Goal: Task Accomplishment & Management: Complete application form

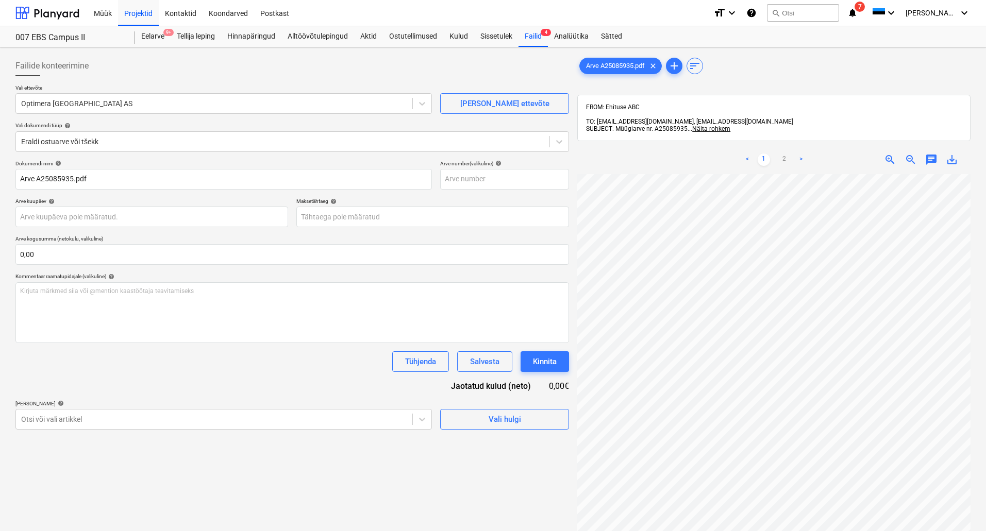
scroll to position [156, 18]
click at [529, 45] on div "Failid 4" at bounding box center [532, 36] width 29 height 21
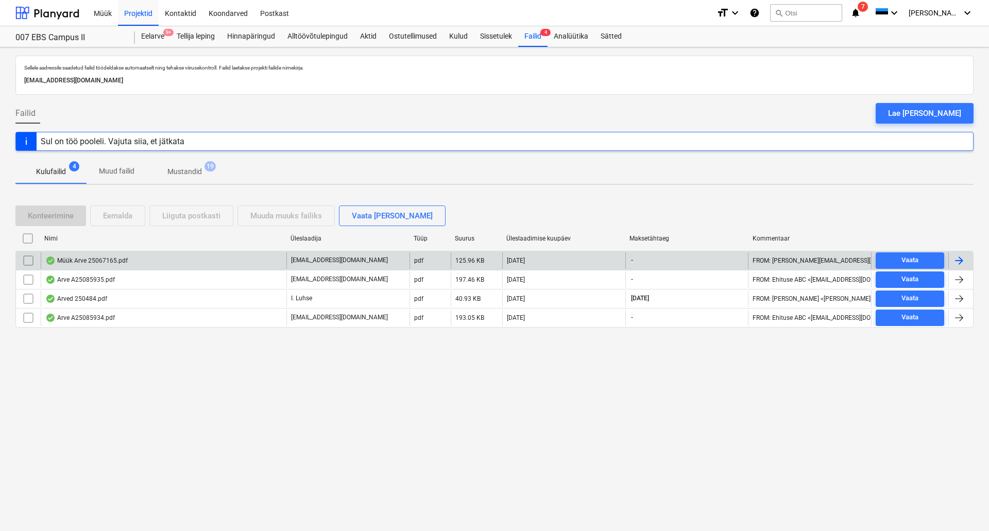
click at [106, 263] on div "Müük Arve 25067165.pdf" at bounding box center [86, 261] width 82 height 8
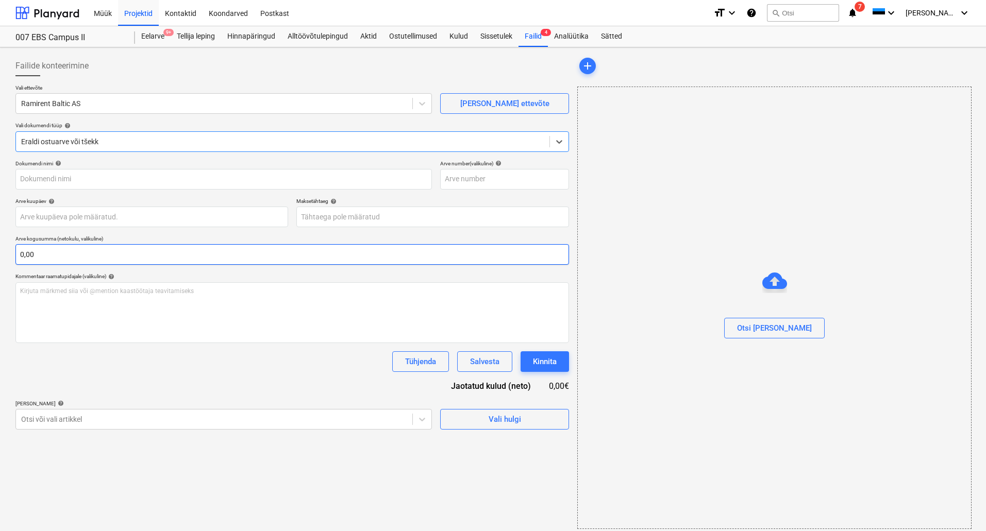
type input "25067165"
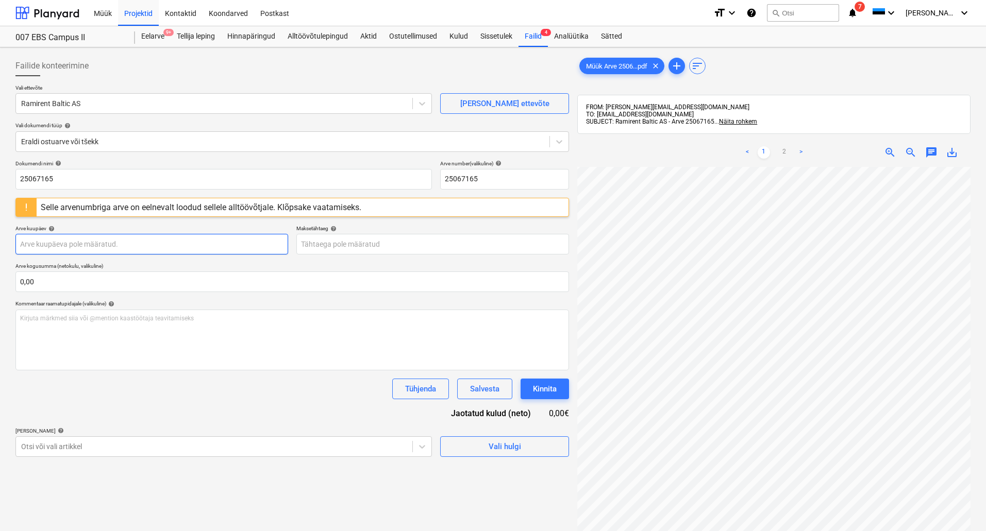
click at [92, 246] on body "Müük Projektid Kontaktid Koondarved Postkast format_size keyboard_arrow_down he…" at bounding box center [493, 265] width 986 height 531
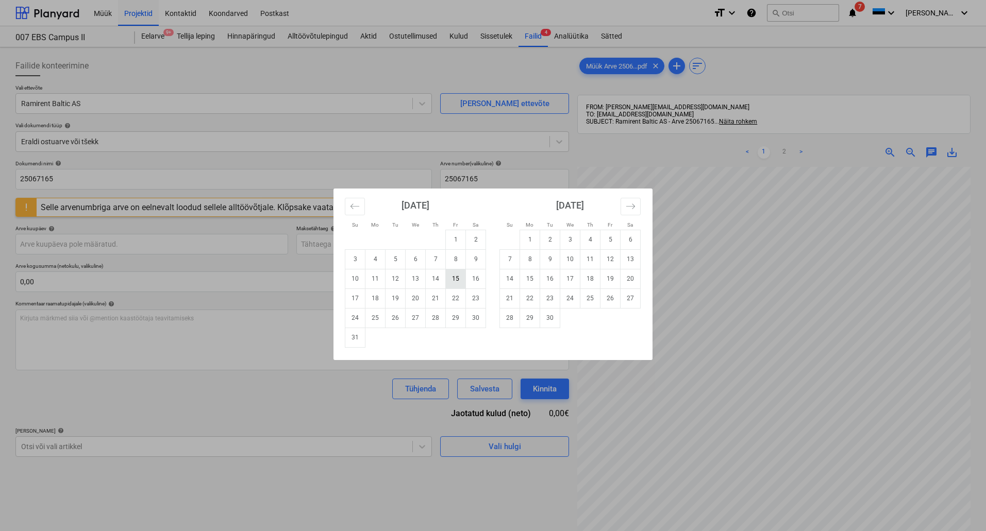
click at [458, 280] on td "15" at bounding box center [456, 279] width 20 height 20
type input "[DATE]"
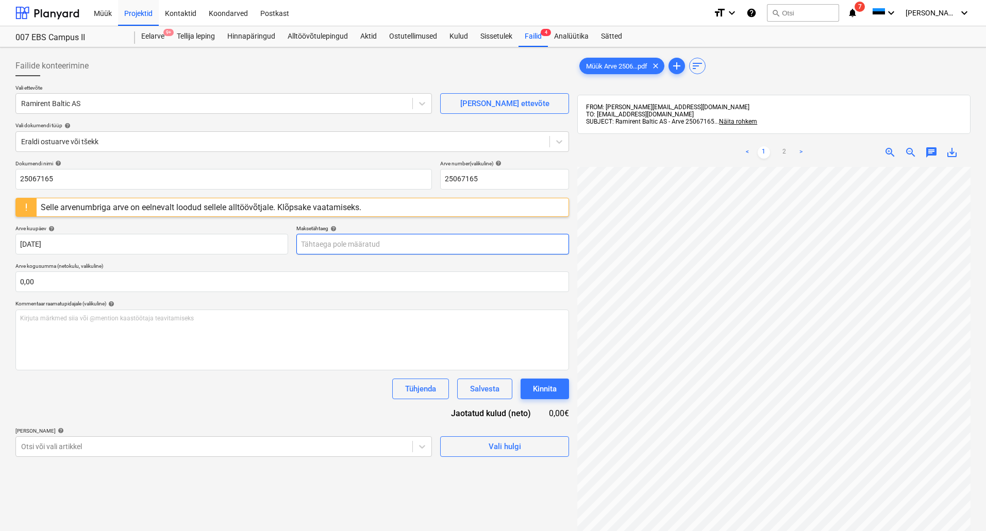
click at [366, 244] on body "Müük Projektid Kontaktid Koondarved Postkast format_size keyboard_arrow_down he…" at bounding box center [493, 265] width 986 height 531
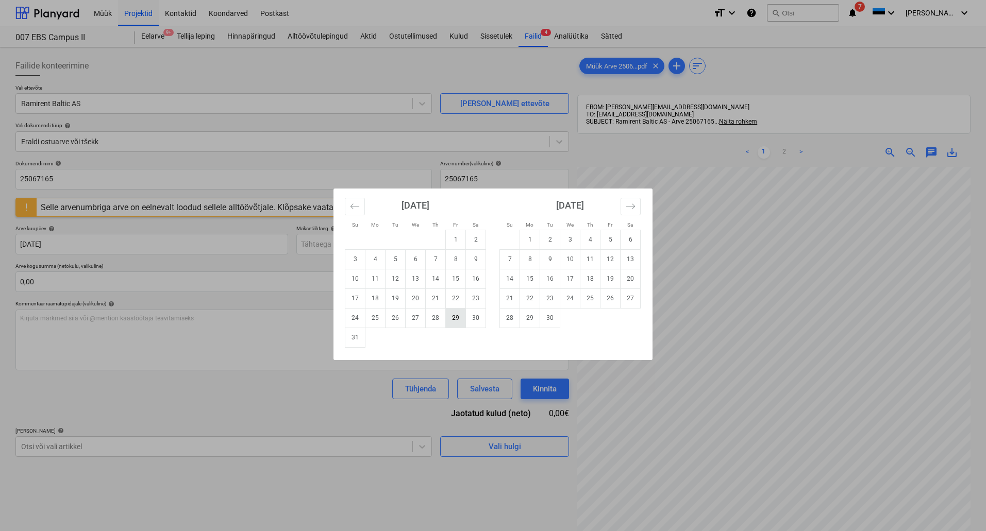
click at [453, 319] on td "29" at bounding box center [456, 318] width 20 height 20
type input "[DATE]"
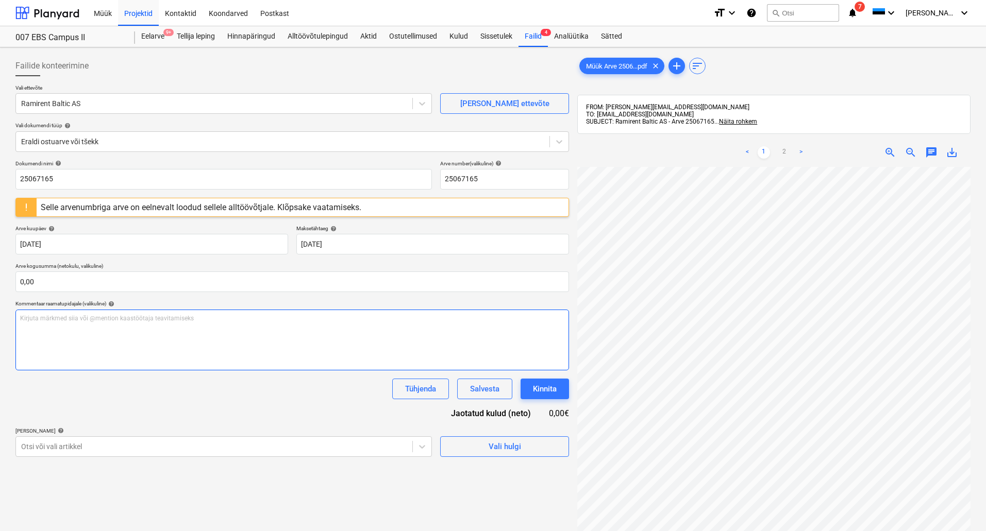
scroll to position [66, 73]
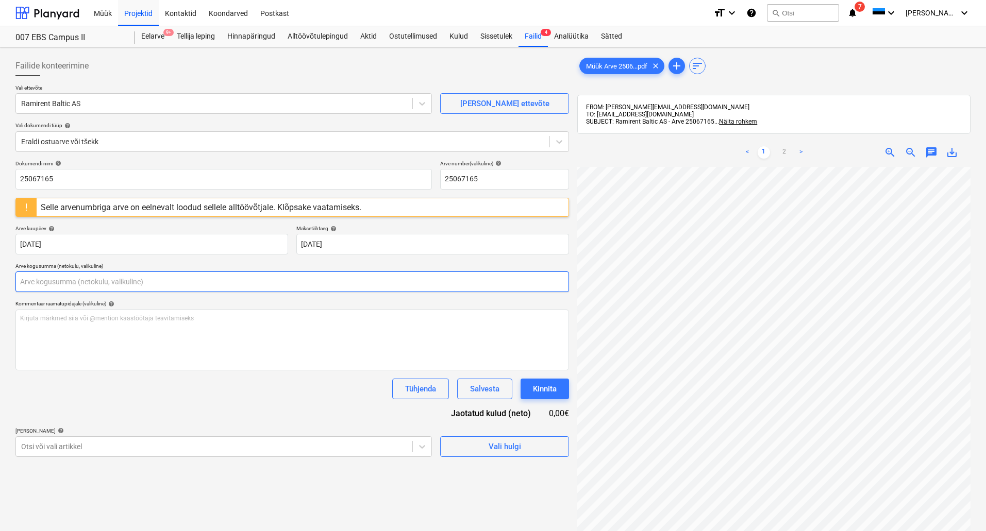
click at [107, 284] on input "text" at bounding box center [291, 282] width 553 height 21
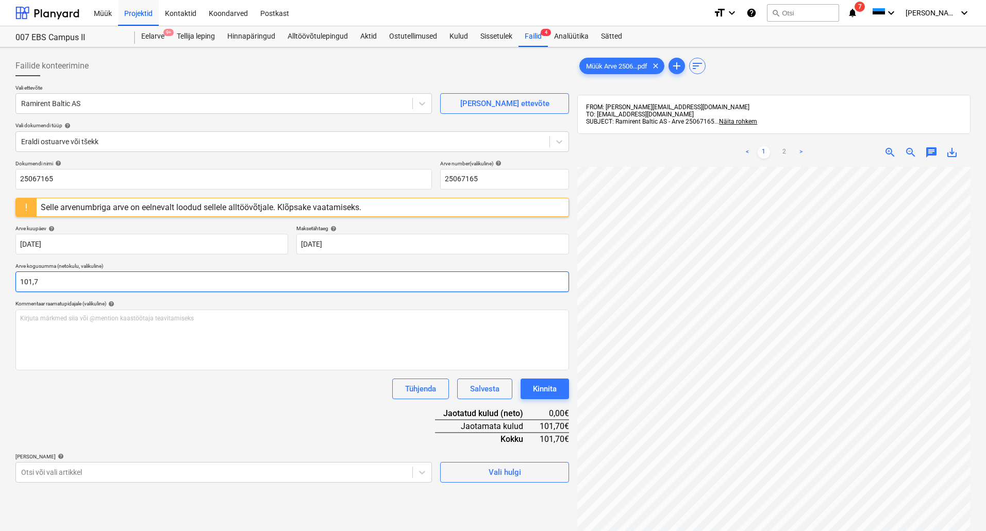
type input "101,72"
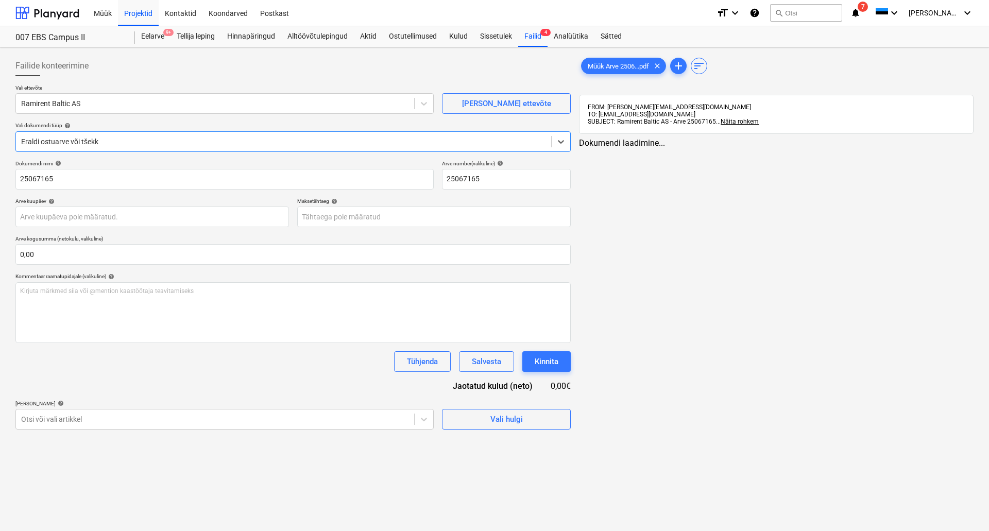
type input "[DATE]"
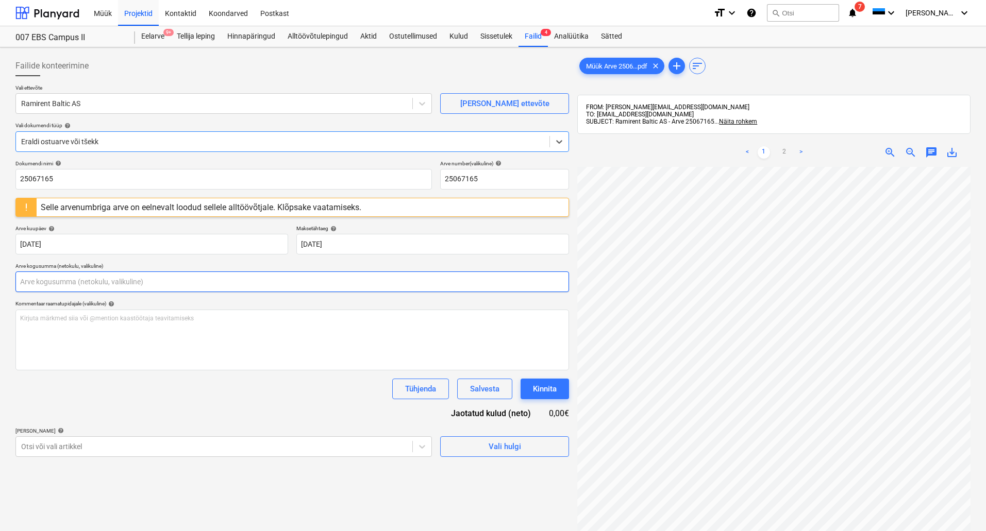
click at [129, 280] on input "text" at bounding box center [291, 282] width 553 height 21
type input "0"
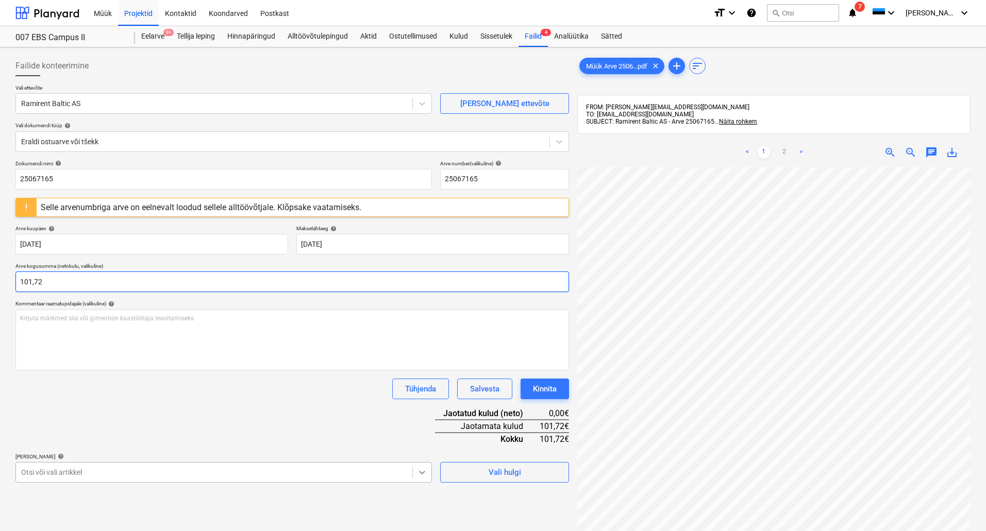
type input "101,72"
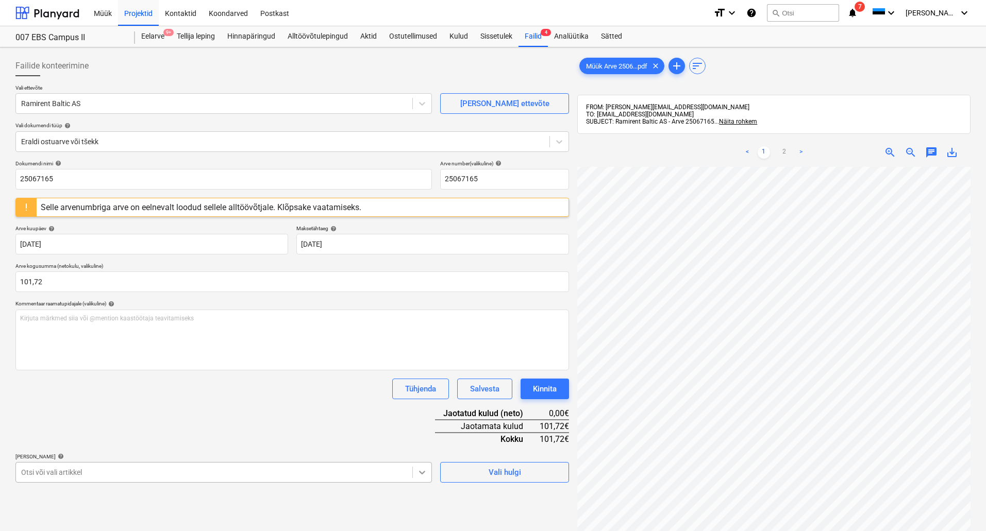
scroll to position [116, 0]
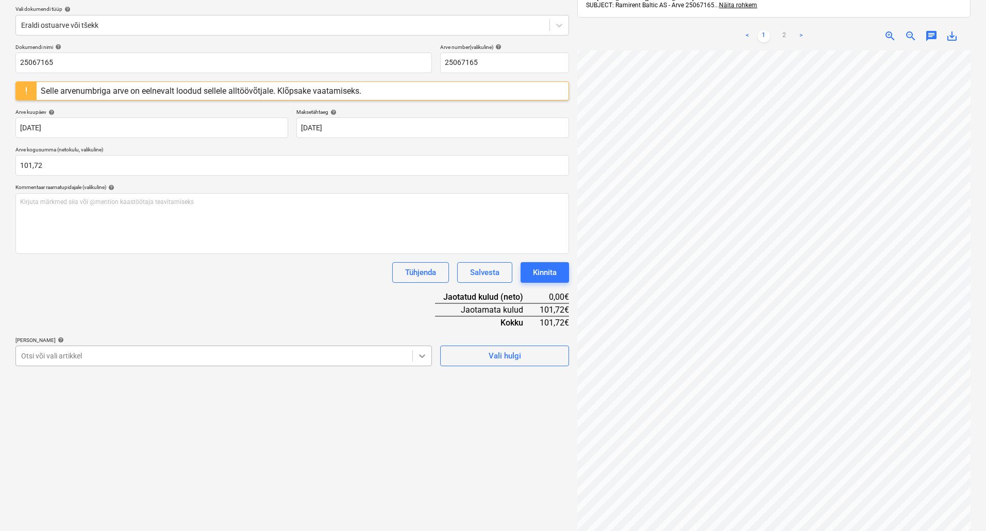
click at [415, 415] on body "Müük Projektid Kontaktid Koondarved Postkast format_size keyboard_arrow_down he…" at bounding box center [493, 149] width 986 height 531
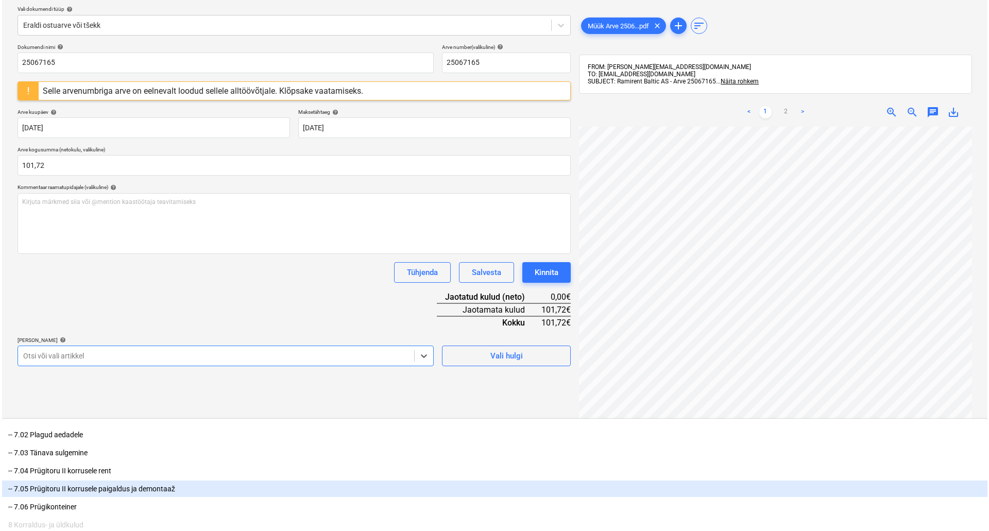
scroll to position [967, 0]
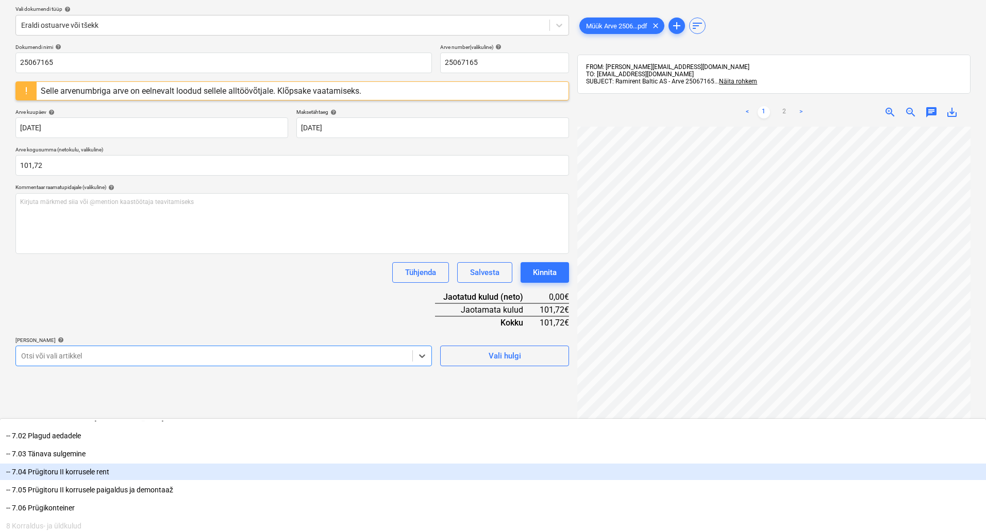
click at [201, 464] on div "-- 7.04 Prügitoru II korrusele rent" at bounding box center [493, 472] width 986 height 16
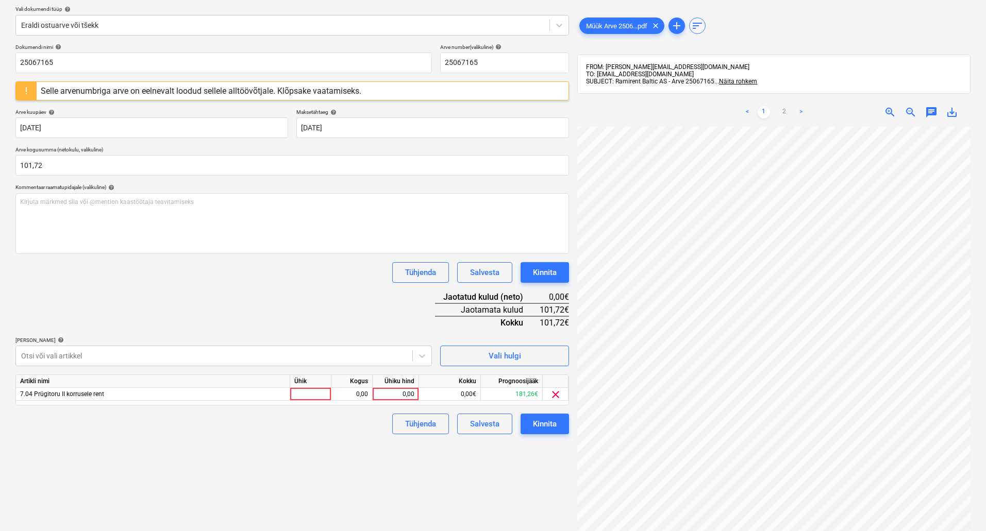
click at [549, 467] on div "Failide konteerimine Vali ettevõte Ramirent Baltic AS [PERSON_NAME] uus ettevõt…" at bounding box center [292, 246] width 562 height 622
click at [389, 395] on div "0,00" at bounding box center [396, 394] width 38 height 13
type input "101,72"
click at [542, 427] on div "Kinnita" at bounding box center [545, 423] width 24 height 13
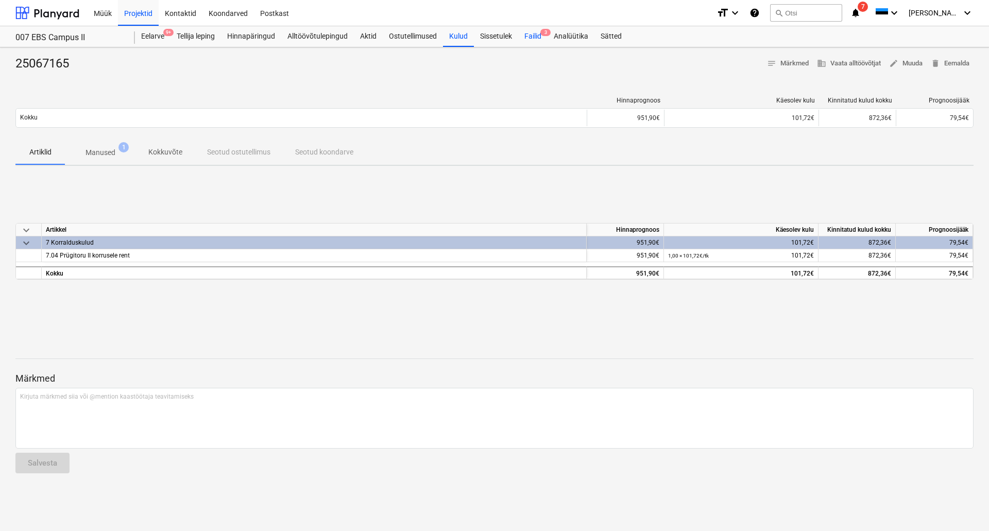
click at [535, 36] on div "Failid 3" at bounding box center [532, 36] width 29 height 21
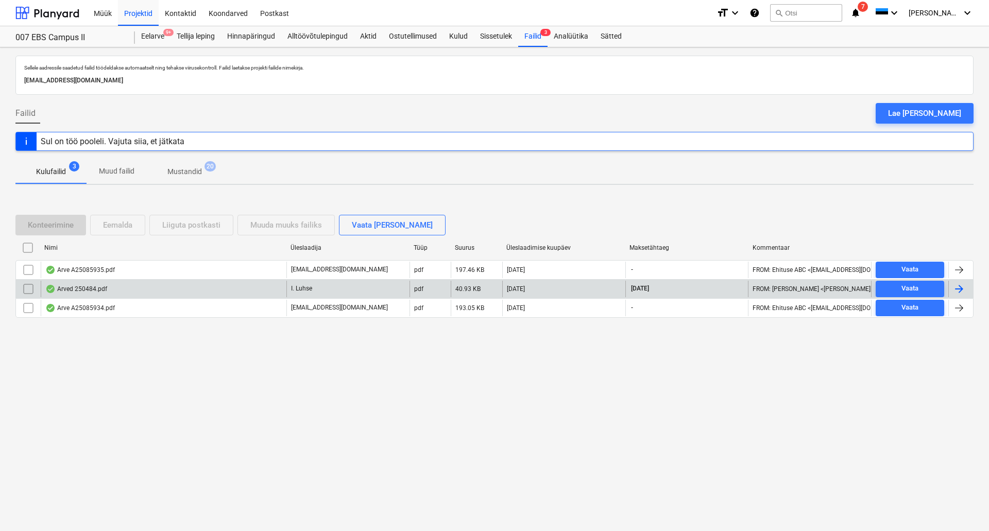
click at [203, 295] on div "Arved 250484.pdf" at bounding box center [164, 289] width 246 height 16
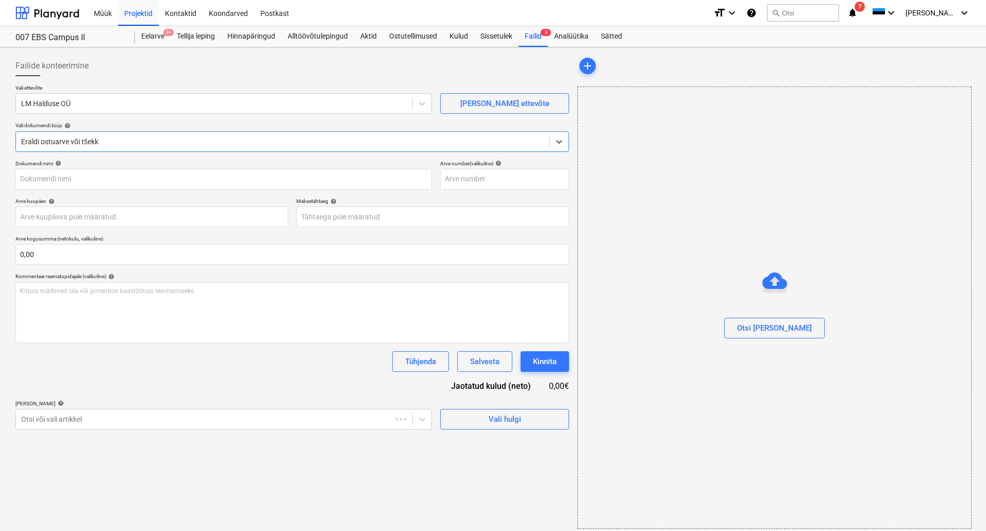
type input "250484"
type input "[DATE]"
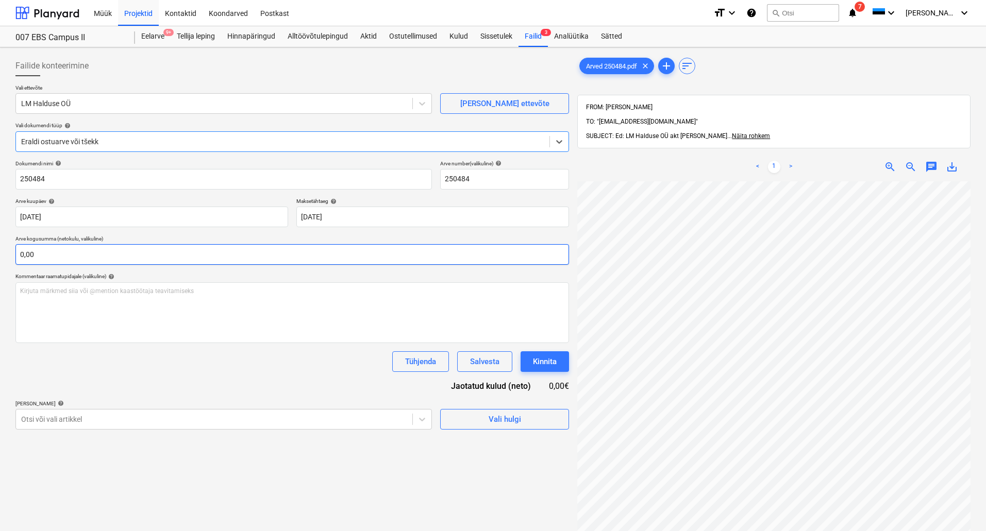
scroll to position [156, 73]
click at [296, 39] on div "Alltöövõtulepingud" at bounding box center [317, 36] width 73 height 21
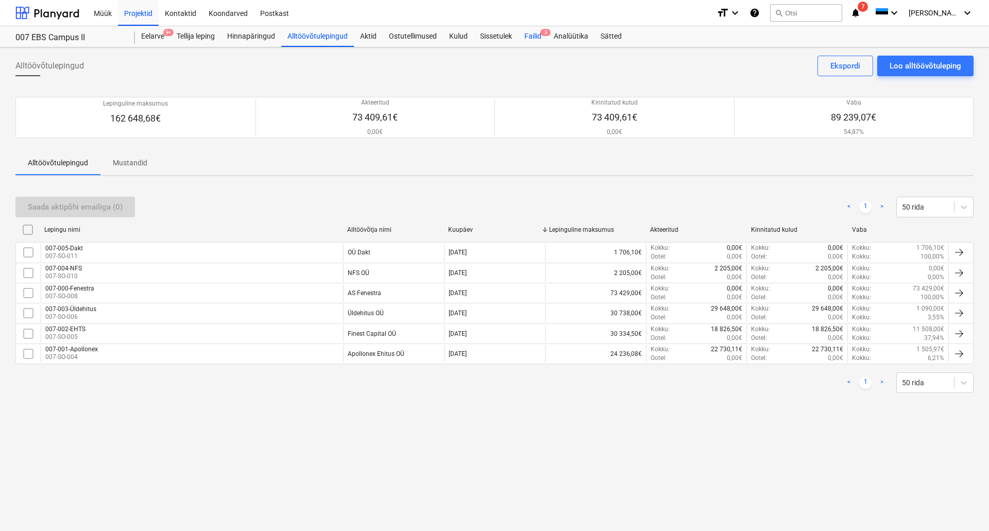
click at [537, 39] on div "Failid 3" at bounding box center [532, 36] width 29 height 21
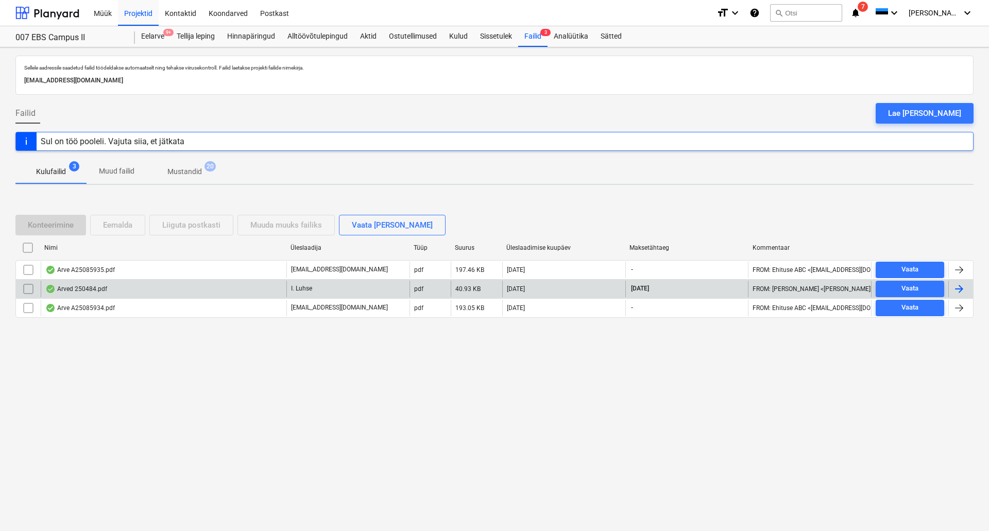
click at [193, 292] on div "Arved 250484.pdf" at bounding box center [164, 289] width 246 height 16
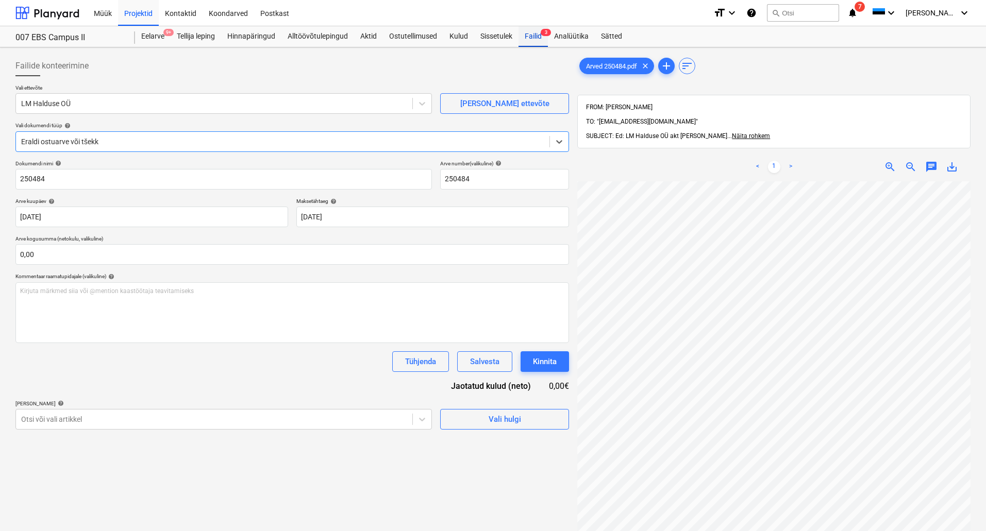
click at [543, 40] on div "Failid 3" at bounding box center [532, 36] width 29 height 21
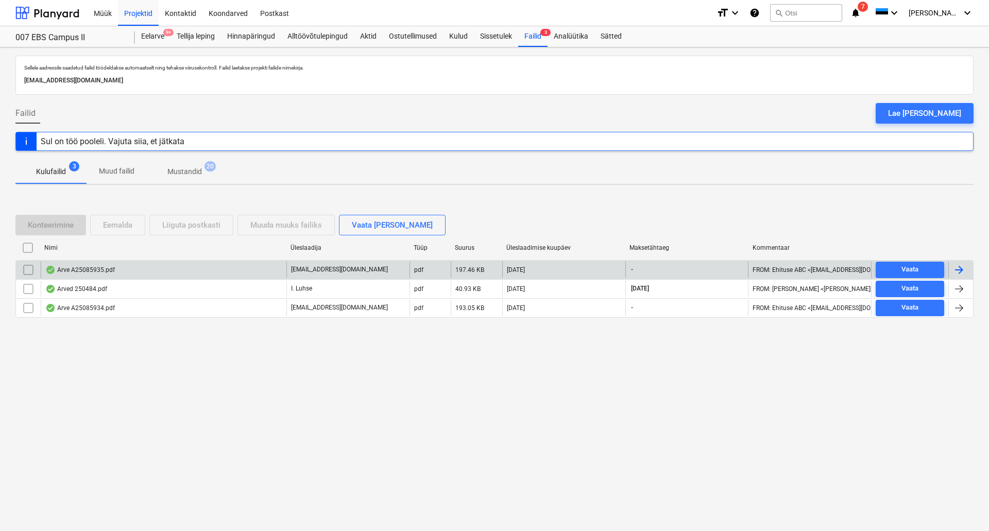
click at [136, 271] on div "Arve A25085935.pdf" at bounding box center [164, 270] width 246 height 16
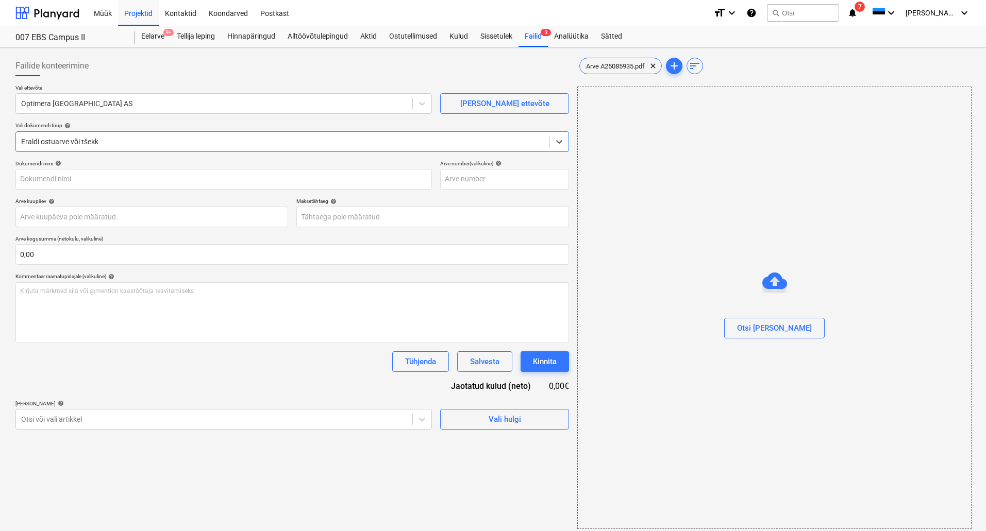
type input "Arve A25085935.pdf"
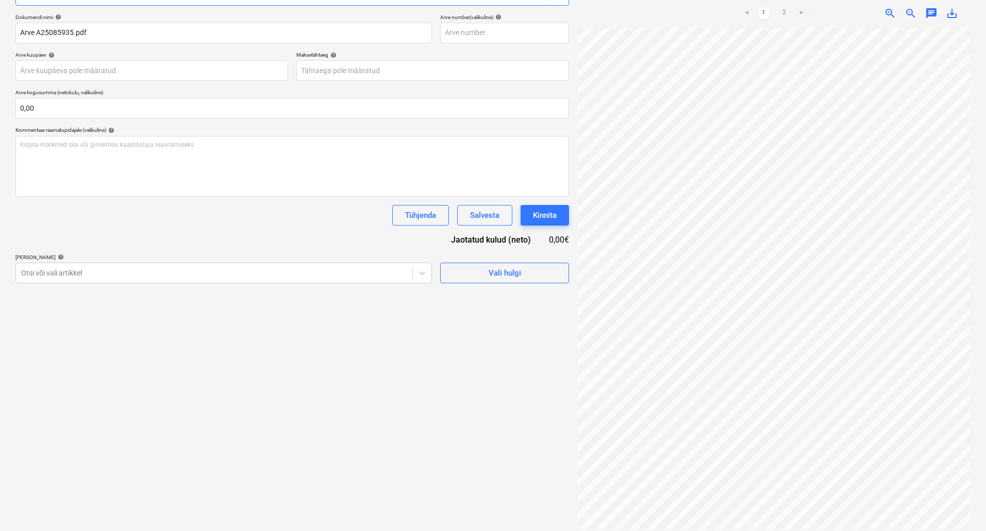
click at [801, 7] on link ">" at bounding box center [801, 13] width 12 height 12
click at [750, 7] on link "<" at bounding box center [747, 13] width 12 height 12
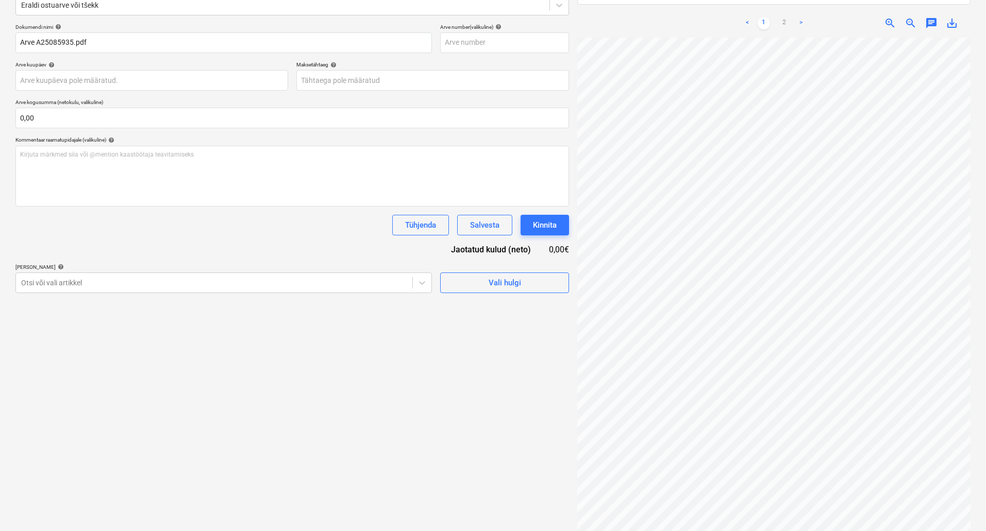
scroll to position [146, 0]
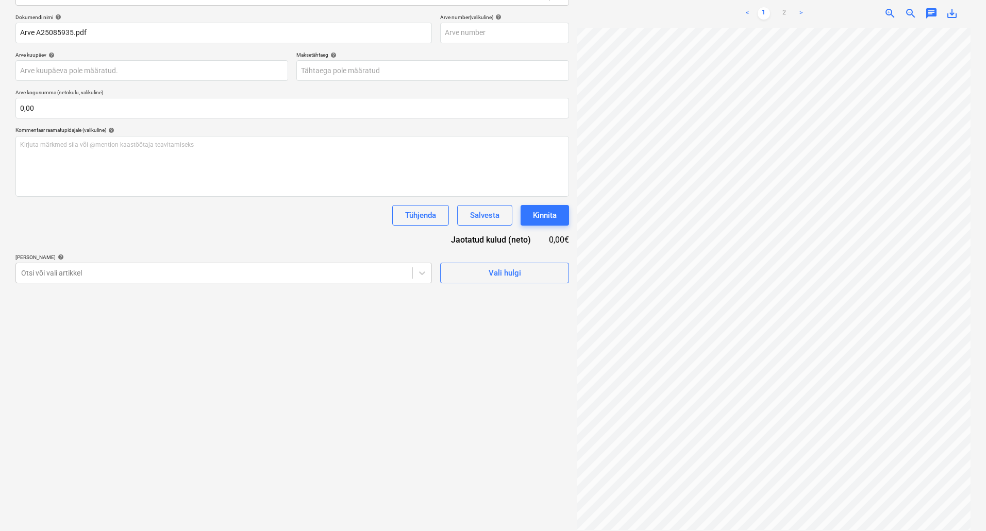
click at [358, 434] on div "Failide konteerimine Vali ettevõte Optimera Estonia AS [PERSON_NAME] uus ettevõ…" at bounding box center [292, 219] width 562 height 629
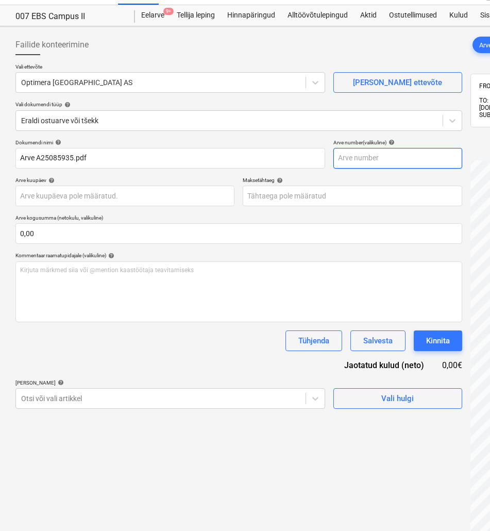
scroll to position [0, 0]
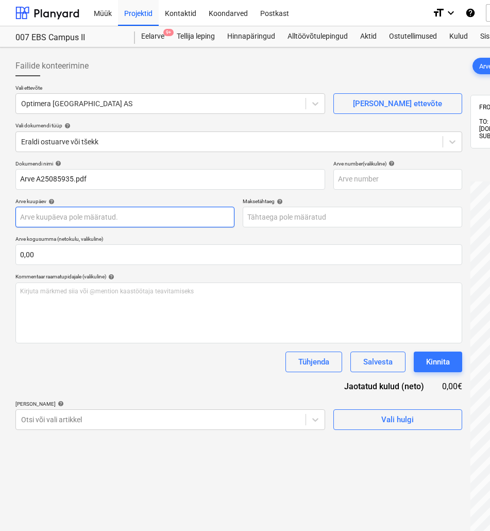
click at [188, 221] on body "Müük Projektid Kontaktid Koondarved Postkast format_size keyboard_arrow_down he…" at bounding box center [245, 265] width 490 height 531
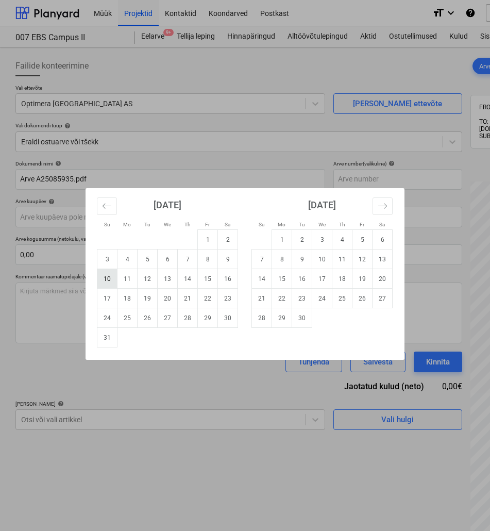
click at [106, 280] on td "10" at bounding box center [107, 279] width 20 height 20
type input "[DATE]"
click at [267, 220] on body "Müük Projektid Kontaktid Koondarved Postkast format_size keyboard_arrow_down he…" at bounding box center [245, 265] width 490 height 531
click at [106, 336] on td "31" at bounding box center [107, 338] width 20 height 20
type input "[DATE]"
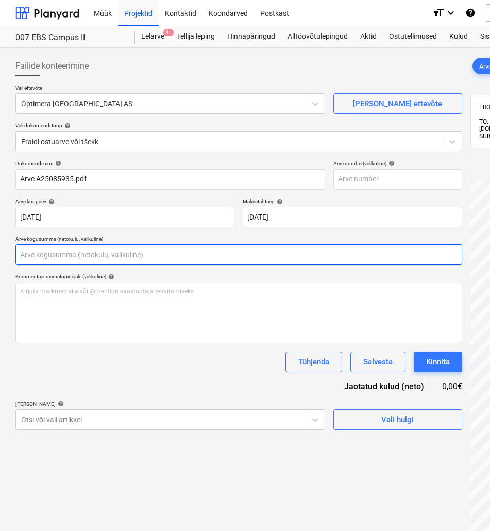
click at [93, 257] on input "text" at bounding box center [238, 254] width 447 height 21
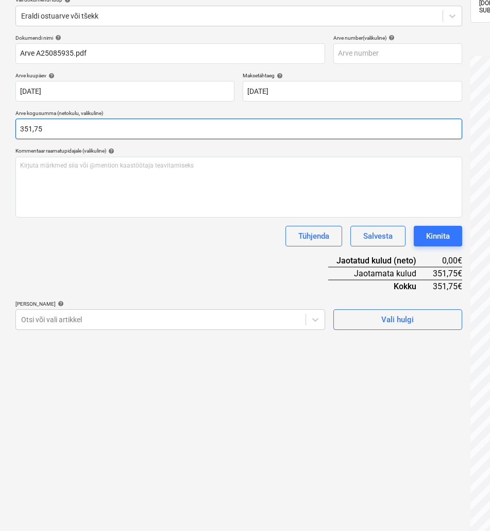
scroll to position [126, 0]
type input "351,75"
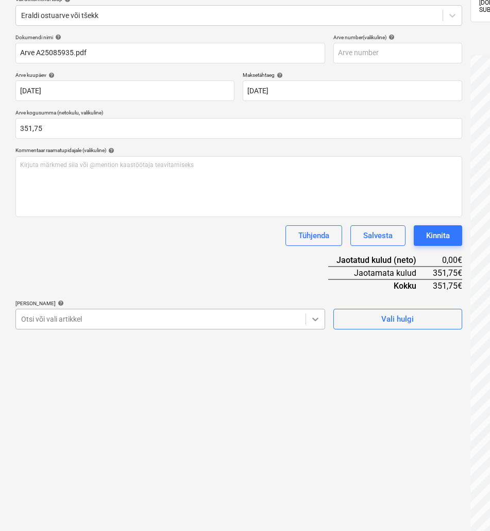
click at [313, 319] on icon at bounding box center [315, 319] width 6 height 4
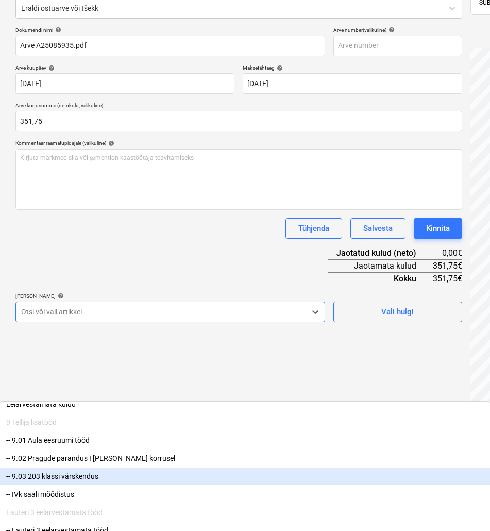
scroll to position [146, 0]
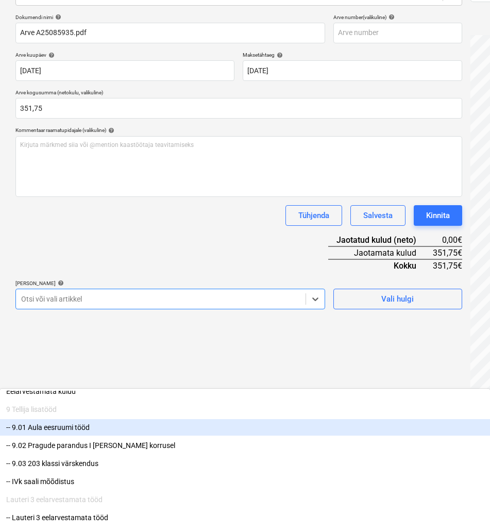
click at [112, 419] on div "-- 9.01 Aula eesruumi tööd" at bounding box center [245, 427] width 490 height 16
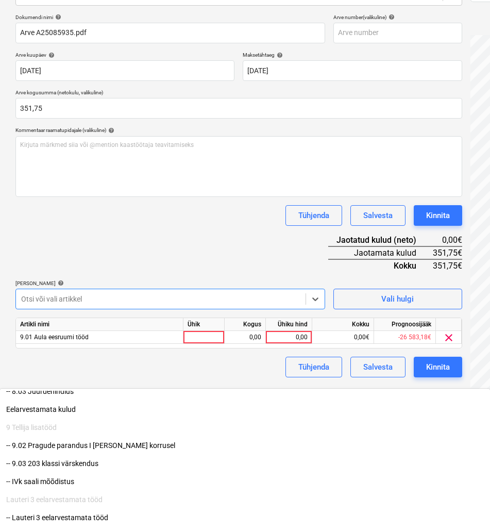
scroll to position [1126, 0]
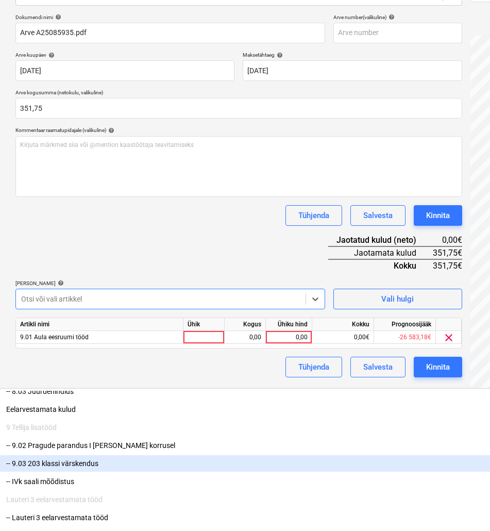
click at [408, 511] on div "Failide konteerimine Vali ettevõte Optimera [GEOGRAPHIC_DATA] AS [PERSON_NAME] …" at bounding box center [238, 223] width 455 height 636
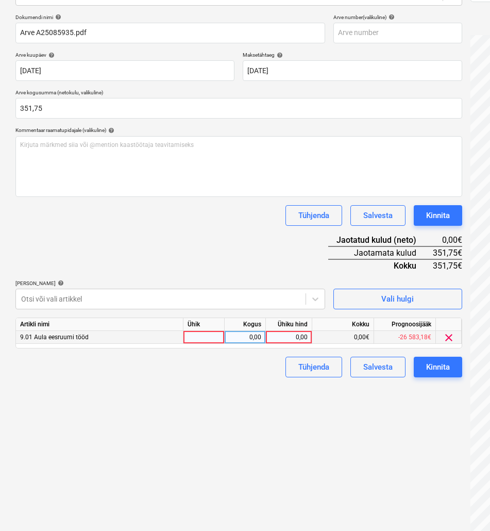
click at [292, 336] on div "0,00" at bounding box center [289, 337] width 38 height 13
type input "18,85"
click at [317, 297] on icon at bounding box center [315, 299] width 10 height 10
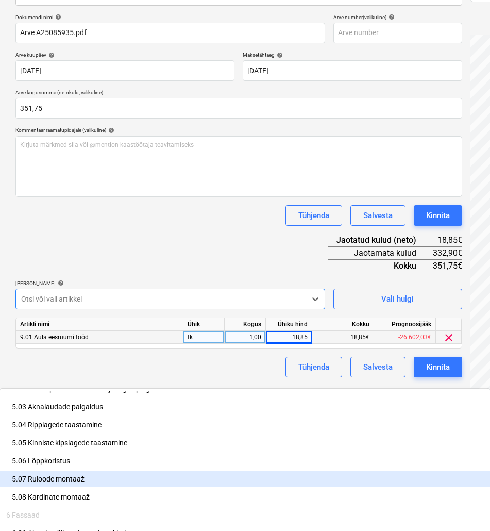
scroll to position [662, 0]
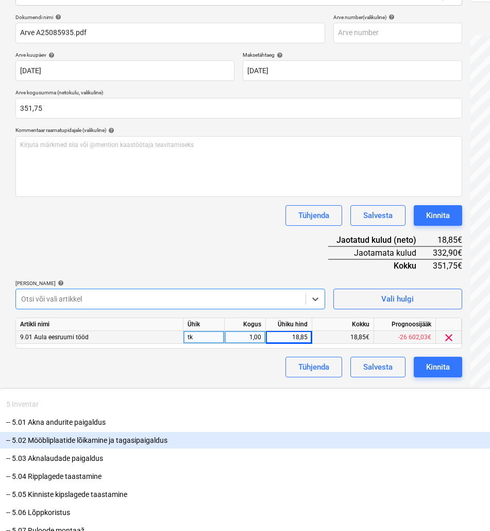
click at [142, 432] on div "-- 5.02 Mööbliplaatide lõikamine ja tagasipaigaldus" at bounding box center [245, 440] width 490 height 16
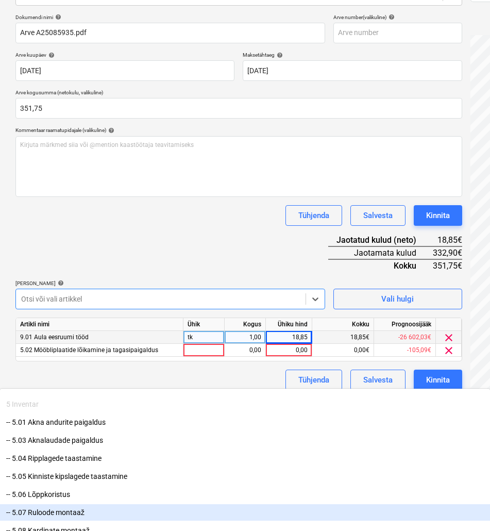
click at [391, 430] on div "Failide konteerimine Vali ettevõte Optimera [GEOGRAPHIC_DATA] AS [PERSON_NAME] …" at bounding box center [238, 223] width 455 height 636
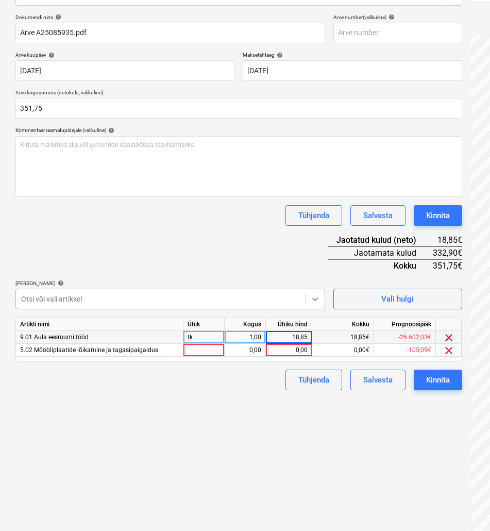
click at [322, 293] on div at bounding box center [315, 299] width 19 height 19
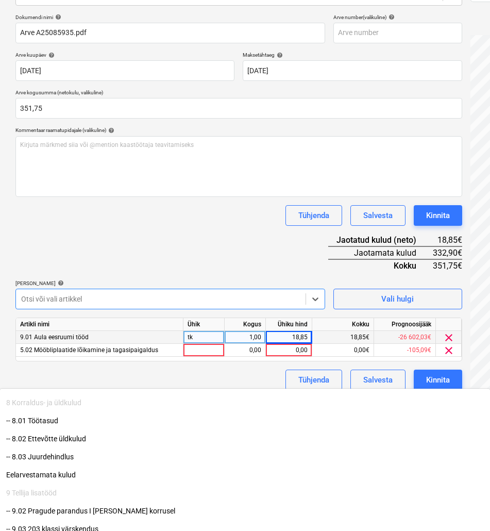
scroll to position [1108, 0]
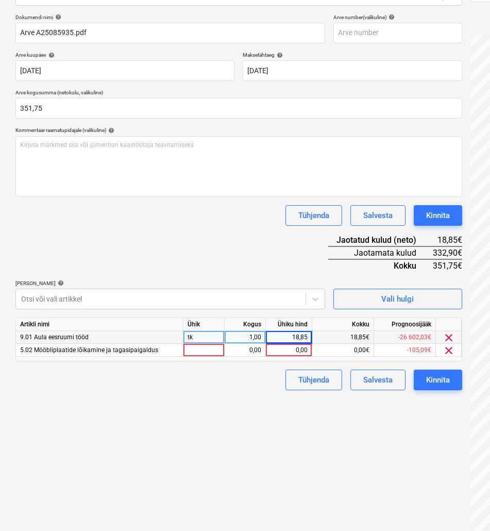
click at [401, 434] on div "Failide konteerimine Vali ettevõte Optimera [GEOGRAPHIC_DATA] AS [PERSON_NAME] …" at bounding box center [238, 223] width 455 height 636
click at [298, 350] on div "0,00" at bounding box center [289, 350] width 38 height 13
type input "79,72"
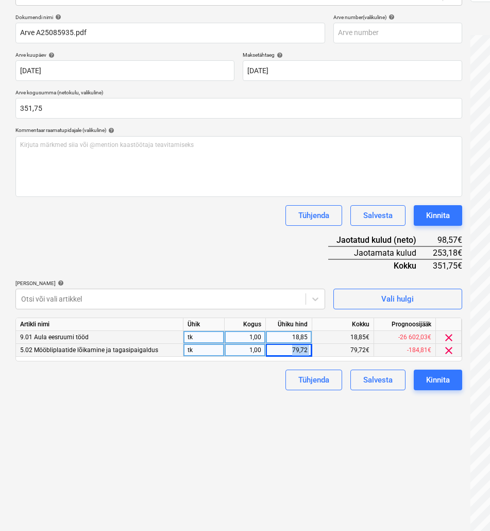
drag, startPoint x: 294, startPoint y: 348, endPoint x: 315, endPoint y: 349, distance: 21.6
click at [0, 0] on div "5.02 Mööbliplaatide lõikamine ja tagasipaigaldus tk 1,00 79,72 79,72€ -184,81€ …" at bounding box center [0, 0] width 0 height 0
click at [182, 419] on div "Failide konteerimine Vali ettevõte Optimera [GEOGRAPHIC_DATA] AS [PERSON_NAME] …" at bounding box center [238, 223] width 455 height 636
drag, startPoint x: 287, startPoint y: 346, endPoint x: 355, endPoint y: 349, distance: 68.1
click at [0, 0] on div "5.02 Mööbliplaatide lõikamine ja tagasipaigaldus tk 1,00 79,72 79,72€ -184,81€ …" at bounding box center [0, 0] width 0 height 0
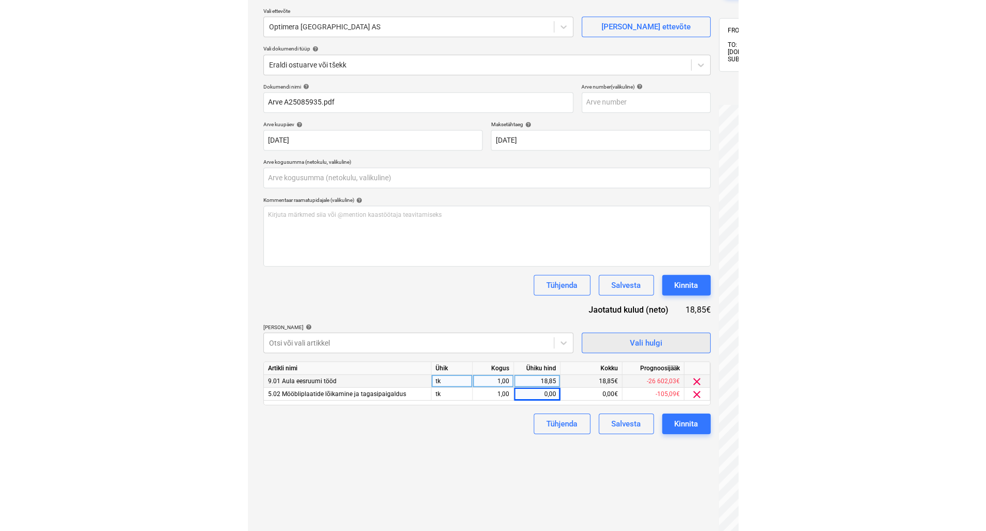
scroll to position [0, 0]
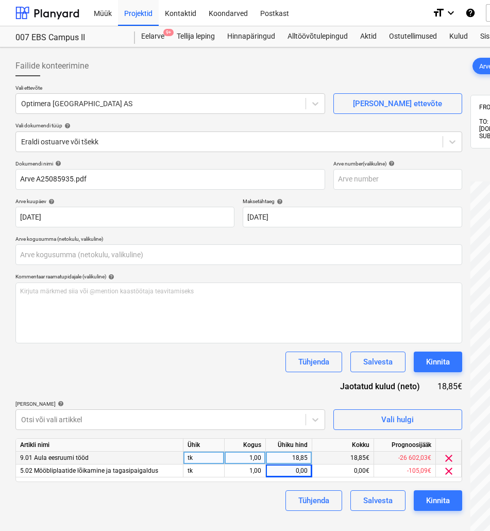
click at [387, 274] on div "Kommentaar raamatupidajale (valikuline) help" at bounding box center [238, 276] width 447 height 7
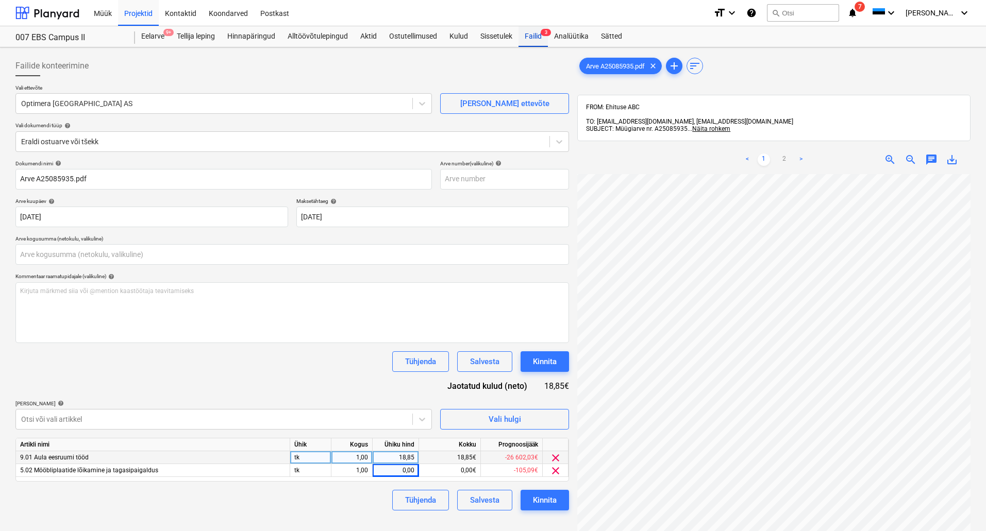
click at [536, 39] on div "Failid 3" at bounding box center [532, 36] width 29 height 21
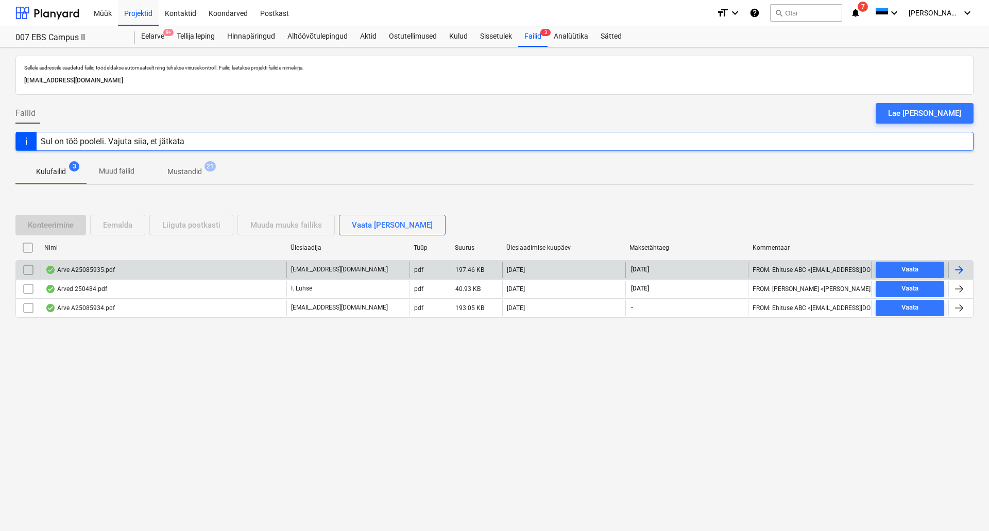
click at [143, 266] on div "Arve A25085935.pdf" at bounding box center [164, 270] width 246 height 16
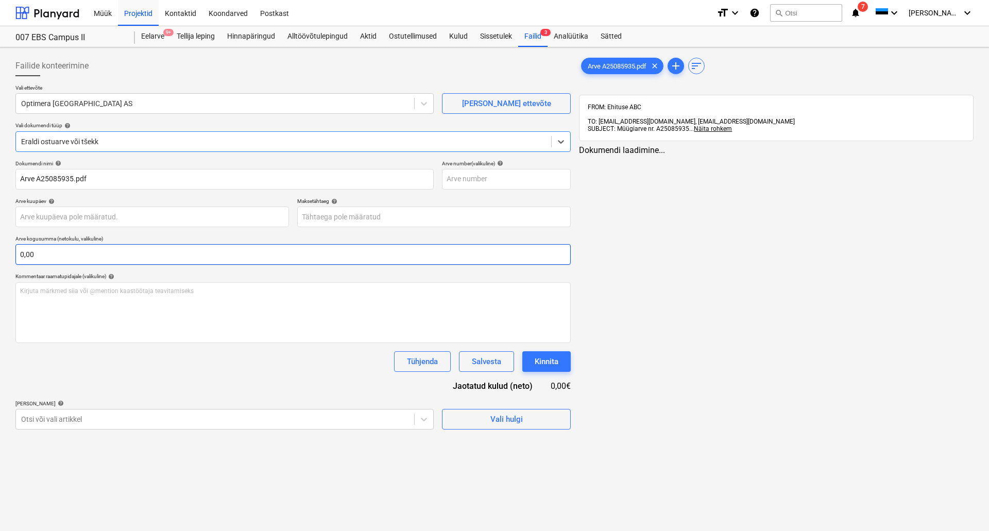
type input "[DATE]"
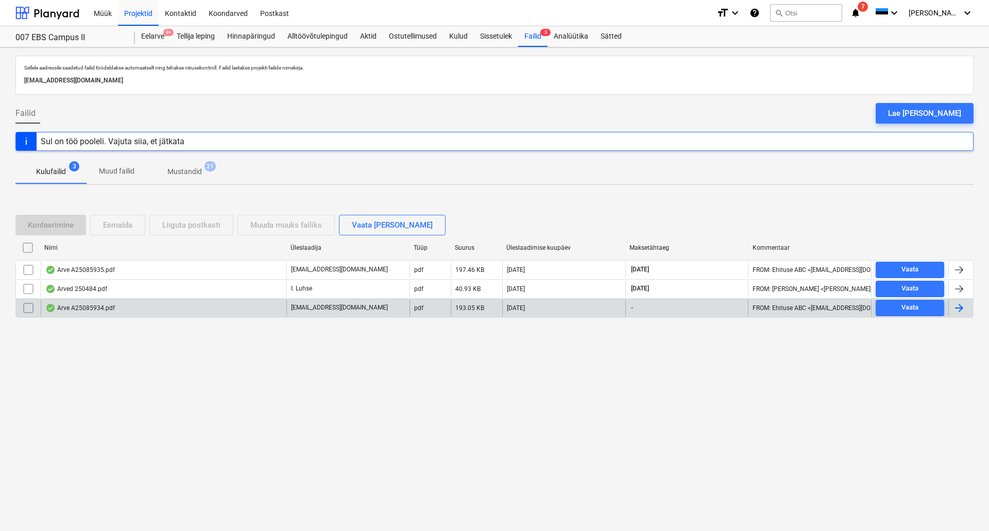
click at [256, 315] on div "Arve A25085934.pdf" at bounding box center [164, 308] width 246 height 16
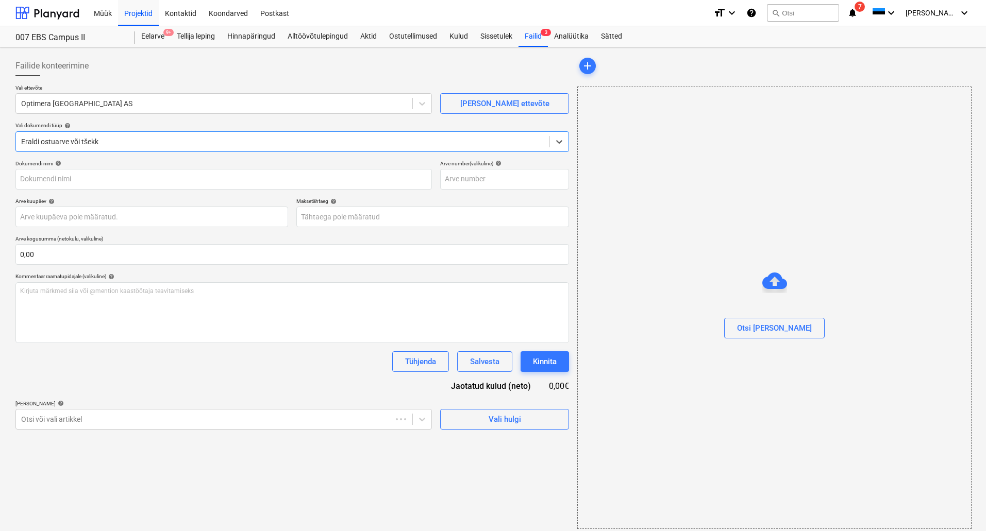
type input "Arve A25085934.pdf"
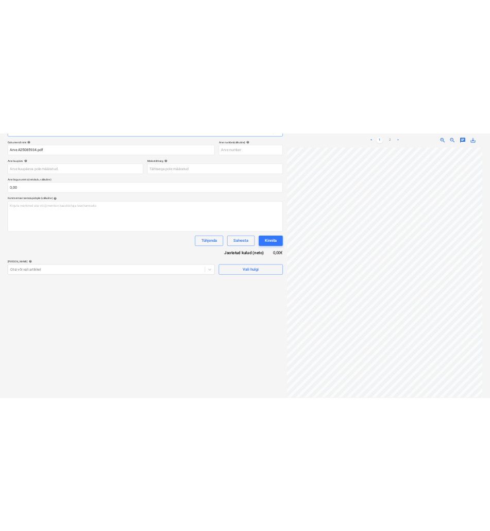
scroll to position [0, 73]
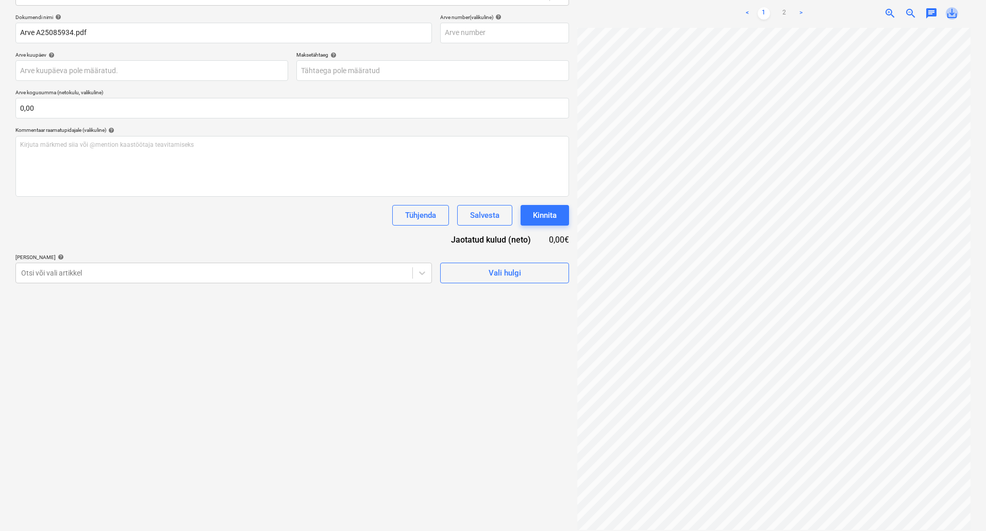
click at [952, 7] on span "save_alt" at bounding box center [952, 13] width 12 height 12
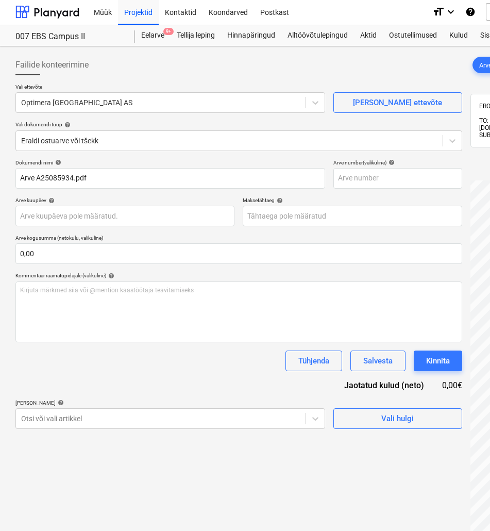
scroll to position [0, 0]
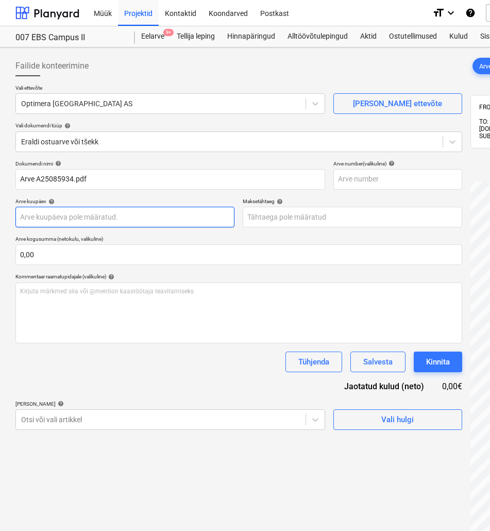
click at [106, 214] on body "Müük Projektid Kontaktid Koondarved Postkast format_size keyboard_arrow_down he…" at bounding box center [245, 265] width 490 height 531
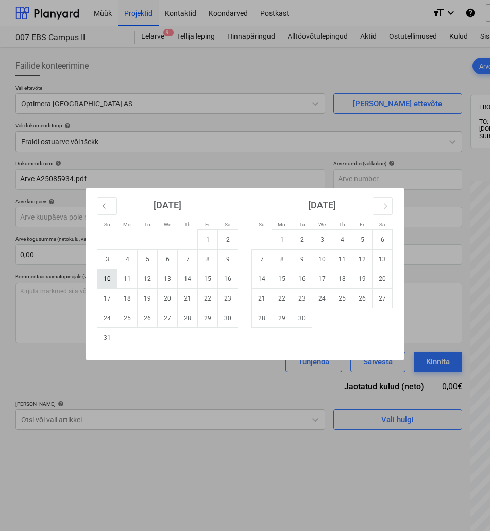
click at [109, 277] on td "10" at bounding box center [107, 279] width 20 height 20
type input "[DATE]"
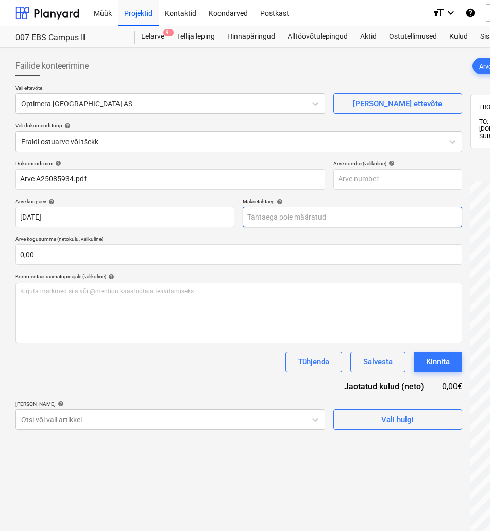
click at [283, 214] on body "Müük Projektid Kontaktid Koondarved Postkast format_size keyboard_arrow_down he…" at bounding box center [245, 265] width 490 height 531
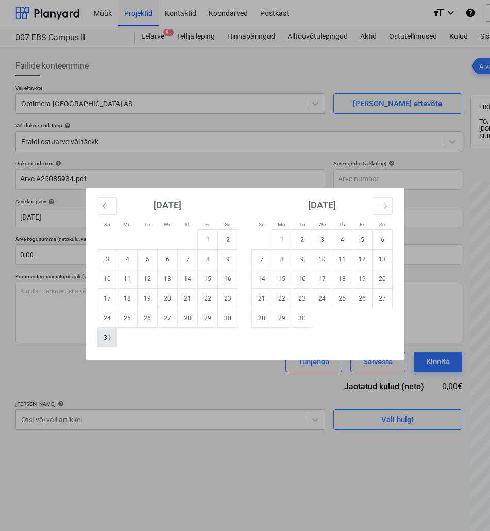
click at [106, 342] on td "31" at bounding box center [107, 338] width 20 height 20
type input "[DATE]"
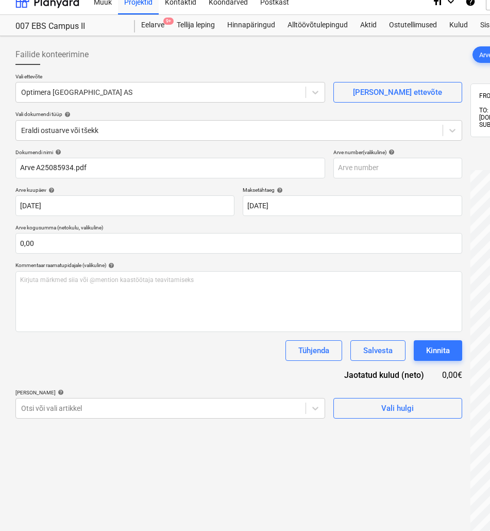
scroll to position [12, 0]
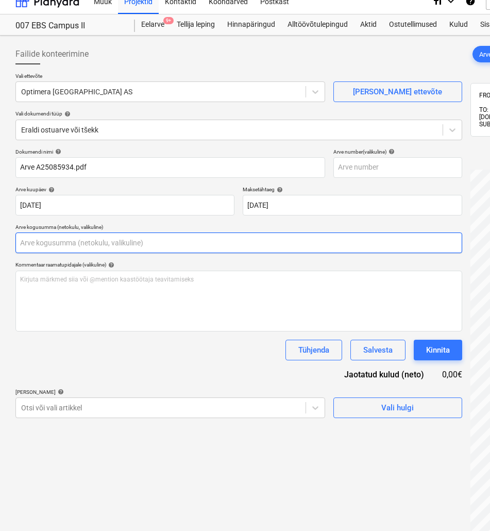
click at [96, 238] on input "text" at bounding box center [238, 242] width 447 height 21
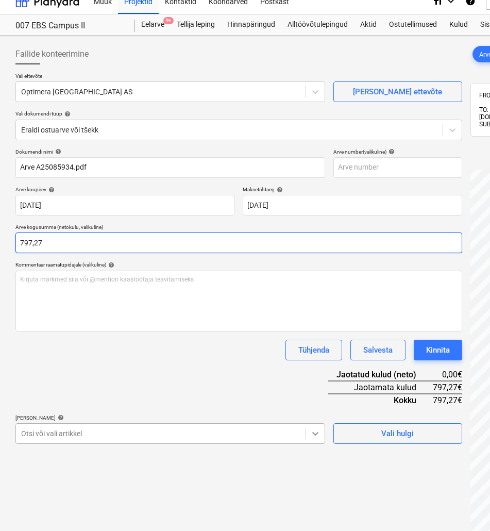
type input "797,27"
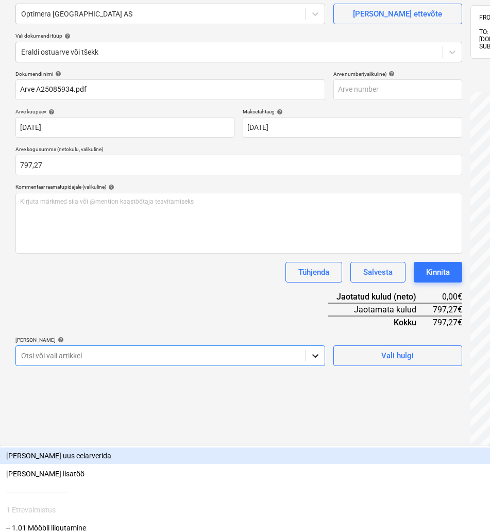
click at [317, 430] on body "Müük Projektid Kontaktid Koondarved Postkast format_size keyboard_arrow_down he…" at bounding box center [245, 175] width 490 height 531
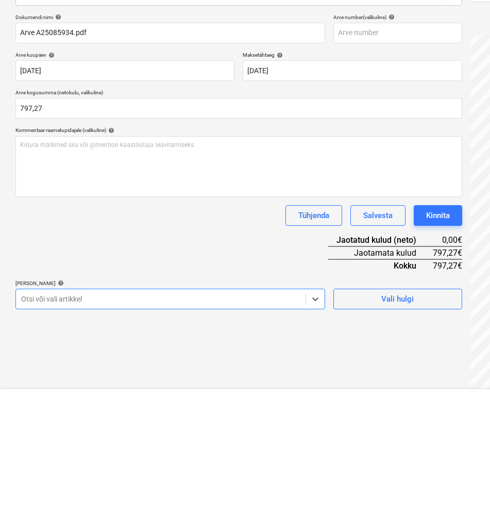
scroll to position [1144, 0]
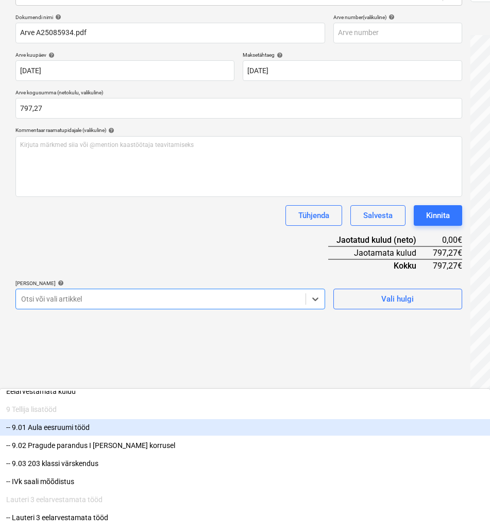
click at [95, 419] on div "-- 9.01 Aula eesruumi tööd" at bounding box center [245, 427] width 490 height 16
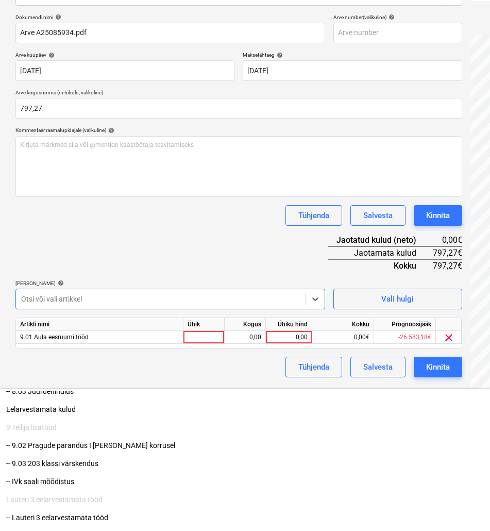
scroll to position [1126, 0]
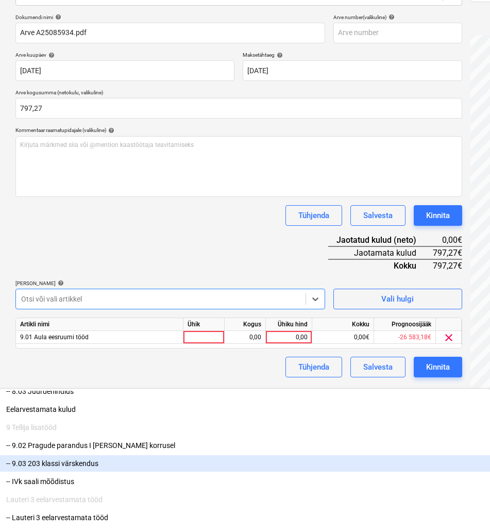
click at [85, 455] on div "-- 9.03 203 klassi värskendus" at bounding box center [245, 463] width 490 height 16
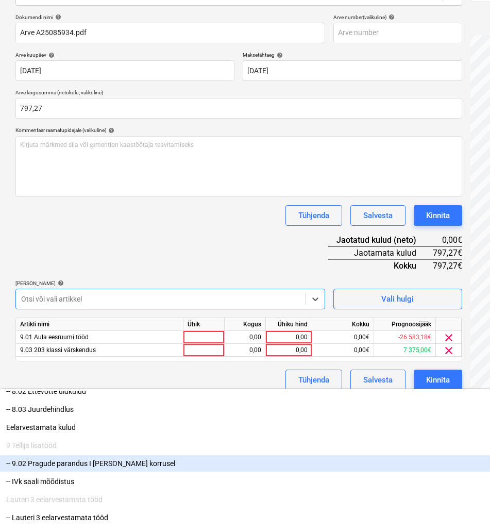
scroll to position [1108, 0]
click at [96, 455] on div "-- 9.02 Pragude parandus I [PERSON_NAME] korrusel" at bounding box center [245, 463] width 490 height 16
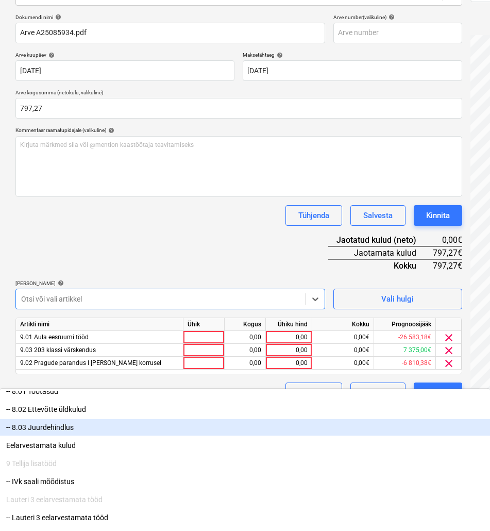
click at [207, 240] on div "Dokumendi nimi help Arve A25085934.pdf Arve number (valikuline) help Arve kuupä…" at bounding box center [238, 208] width 447 height 389
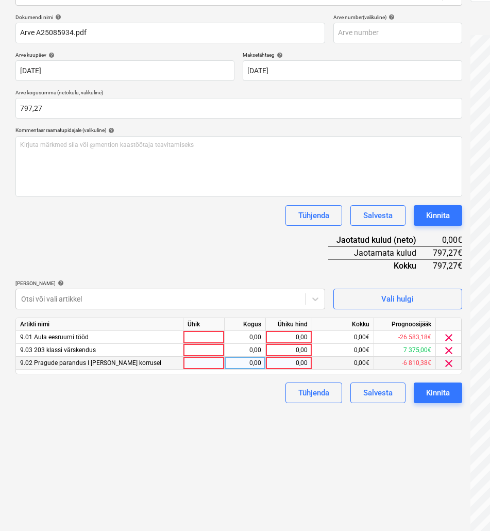
click at [286, 361] on div "0,00" at bounding box center [289, 363] width 38 height 13
drag, startPoint x: 284, startPoint y: 363, endPoint x: 336, endPoint y: 363, distance: 52.6
click at [0, 0] on div "9.02 Pragude parandus I [PERSON_NAME] korrusel 0,00 56,15 0,00€ -6 810,38€ clear" at bounding box center [0, 0] width 0 height 0
type input "1"
type input "110,1"
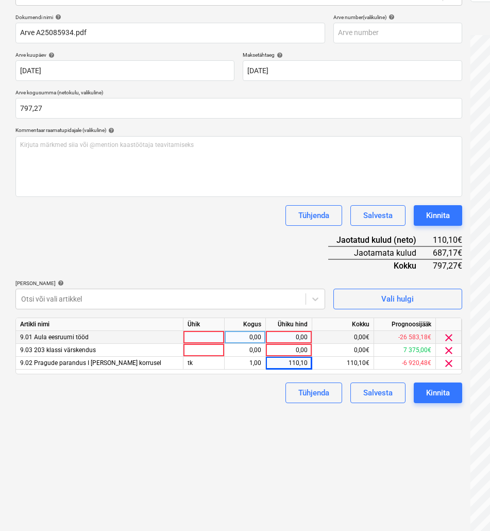
click at [287, 338] on div "0,00" at bounding box center [289, 337] width 38 height 13
type input "10,55"
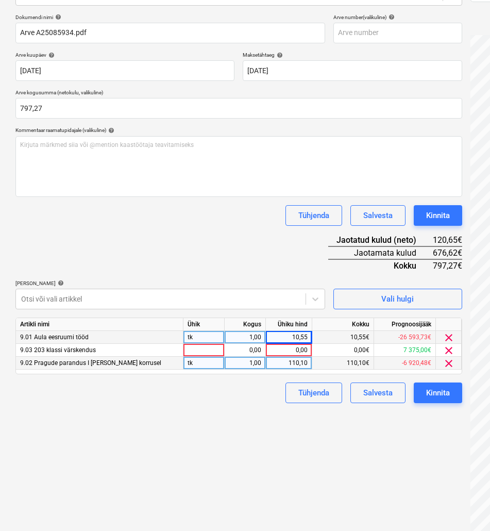
click at [272, 363] on div "110,10" at bounding box center [289, 363] width 38 height 13
type input "486,95"
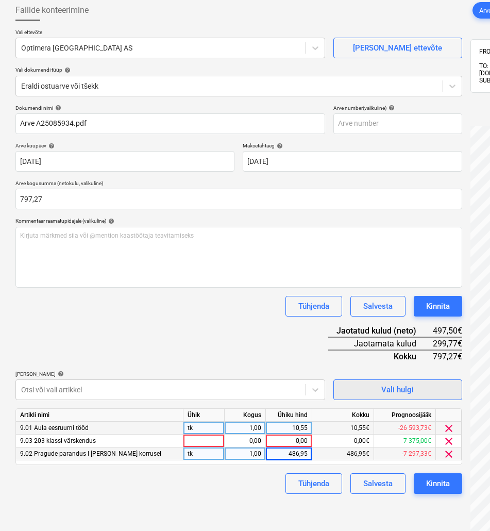
scroll to position [0, 0]
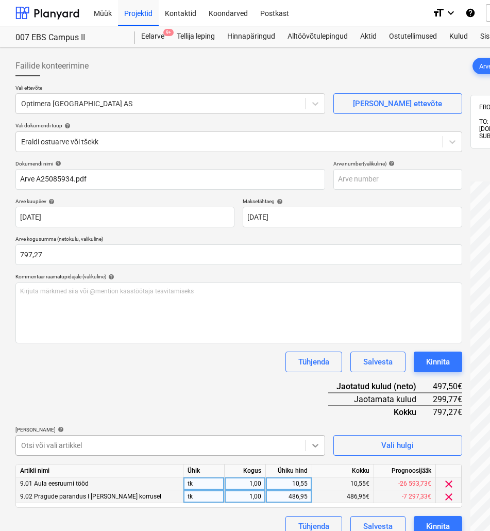
click at [312, 446] on body "Müük Projektid Kontaktid Koondarved Postkast format_size keyboard_arrow_down he…" at bounding box center [245, 265] width 490 height 531
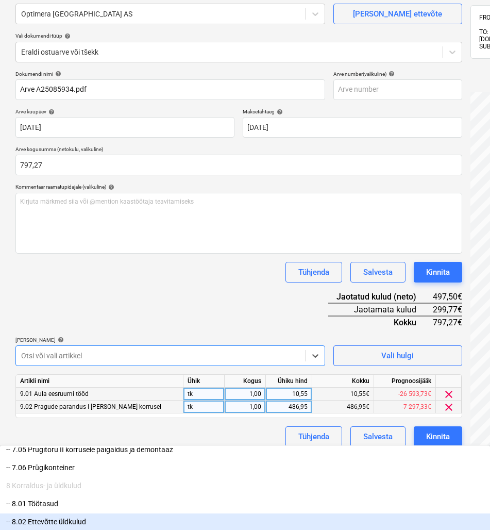
scroll to position [1108, 0]
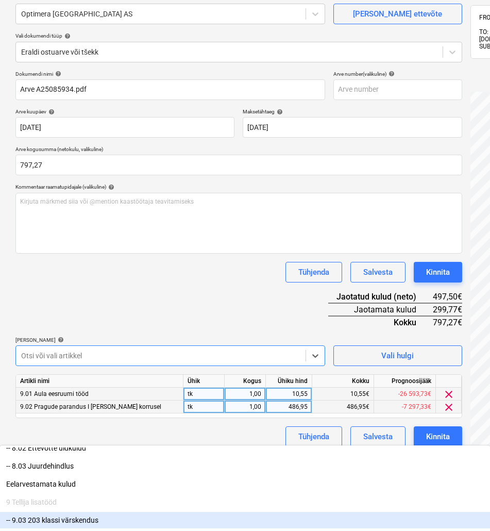
click at [134, 512] on div "-- 9.03 203 klassi värskendus" at bounding box center [245, 520] width 490 height 16
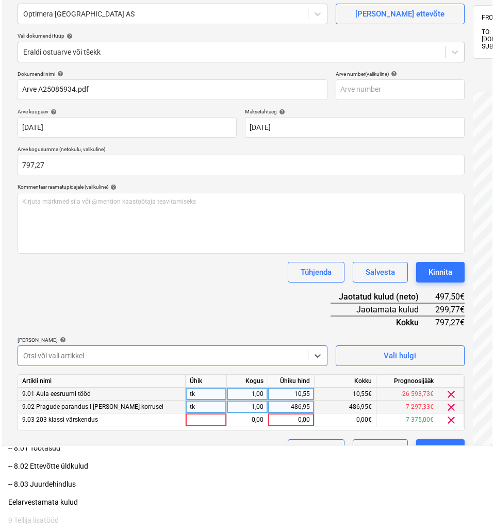
scroll to position [1090, 0]
click at [380, 505] on div "Failide konteerimine Vali ettevõte Optimera Estonia AS [PERSON_NAME] uus ettevõ…" at bounding box center [238, 280] width 455 height 636
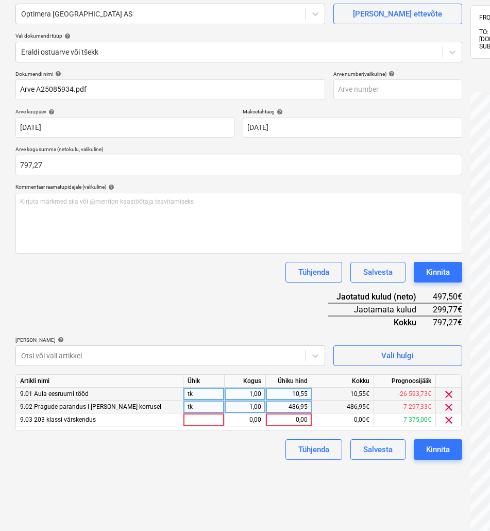
drag, startPoint x: 279, startPoint y: 417, endPoint x: 283, endPoint y: 412, distance: 5.9
click at [280, 416] on div "0,00" at bounding box center [289, 419] width 38 height 13
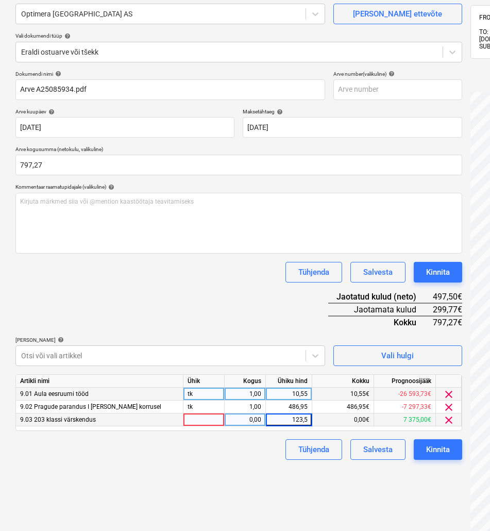
type input "123,57"
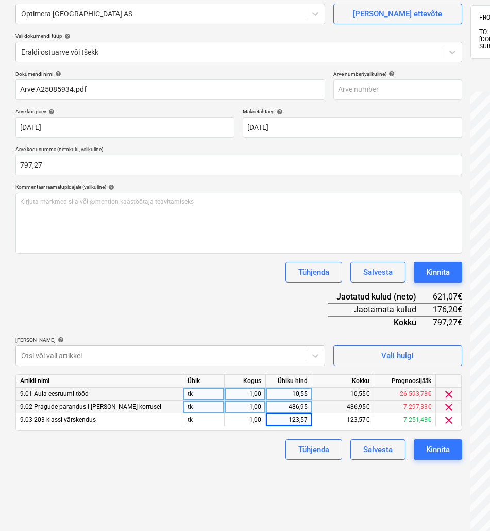
click at [293, 407] on div "486,95" at bounding box center [289, 406] width 38 height 13
type input "663,15"
click at [432, 448] on div "Kinnita" at bounding box center [438, 449] width 24 height 13
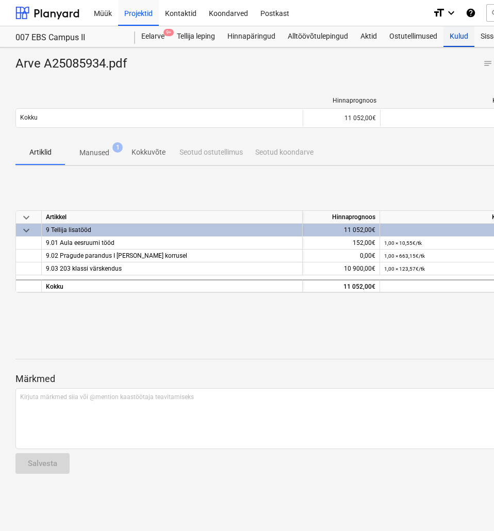
click at [461, 37] on div "Kulud" at bounding box center [458, 36] width 31 height 21
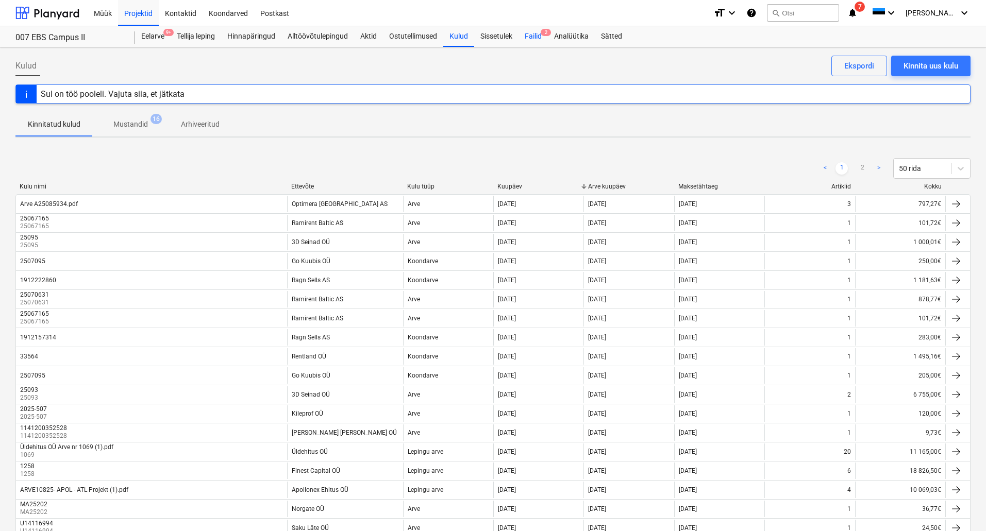
click at [538, 29] on div "Failid 2" at bounding box center [532, 36] width 29 height 21
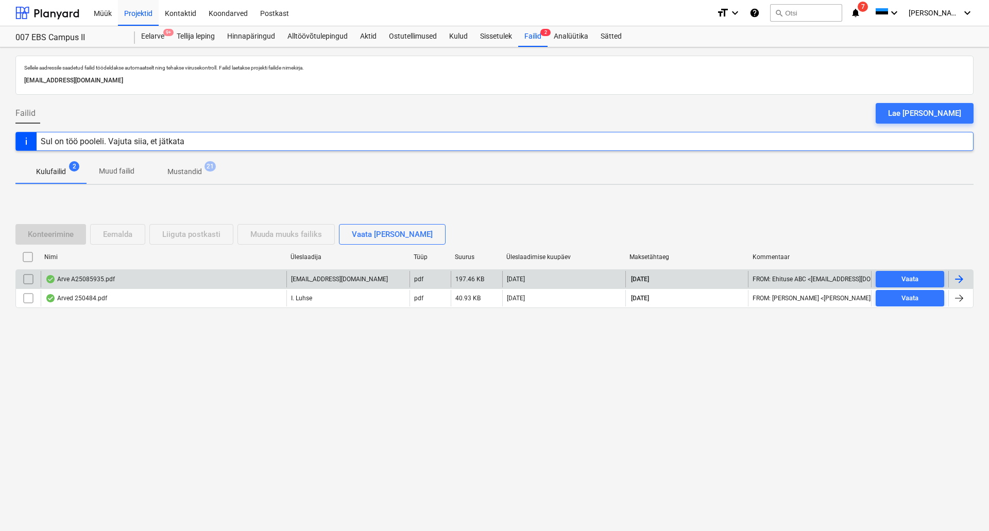
click at [121, 283] on div "Arve A25085935.pdf" at bounding box center [164, 279] width 246 height 16
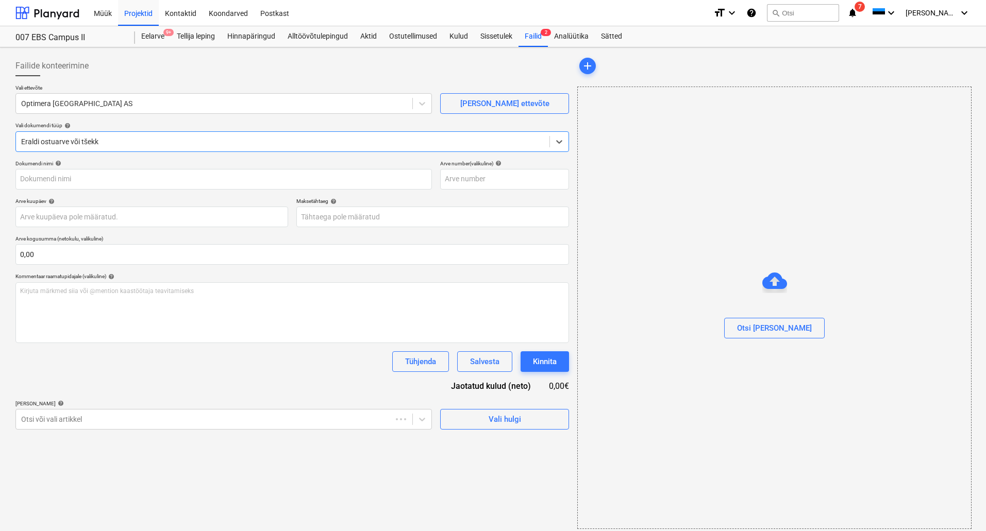
type input "Arve A25085935.pdf"
type input "[DATE]"
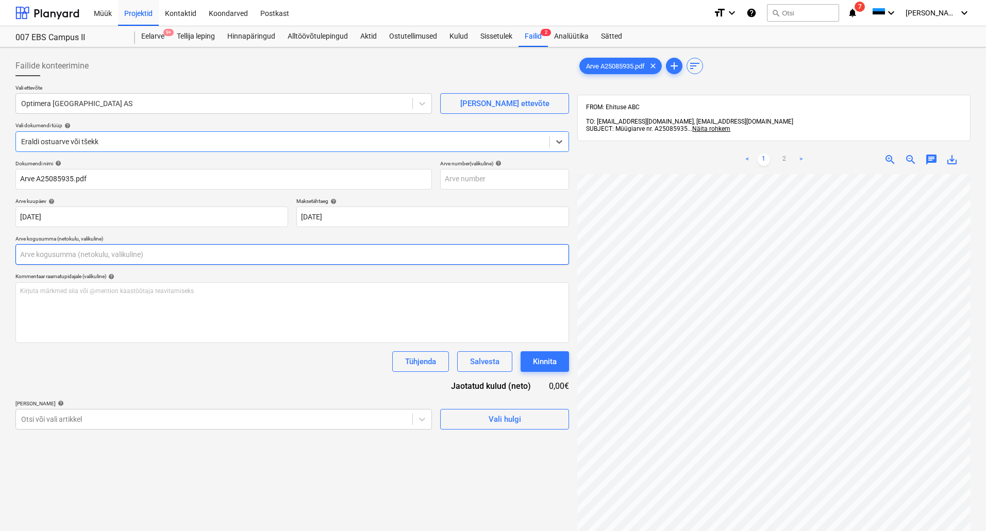
click at [232, 258] on input "text" at bounding box center [291, 254] width 553 height 21
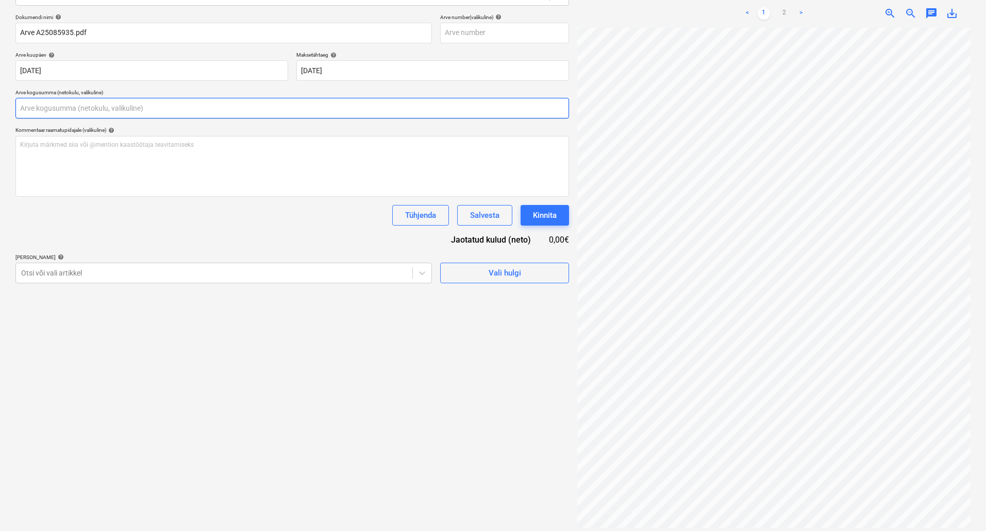
scroll to position [156, 73]
type input "0,00"
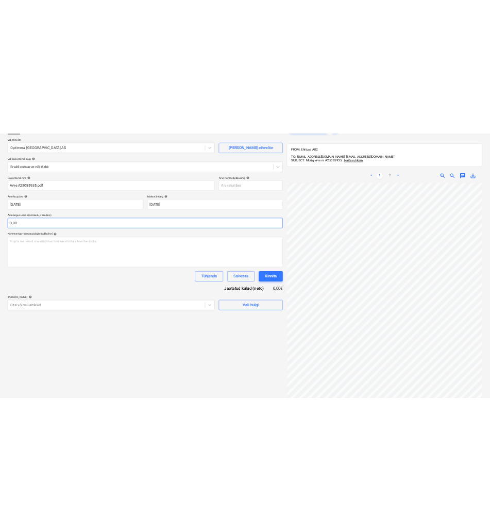
scroll to position [0, 0]
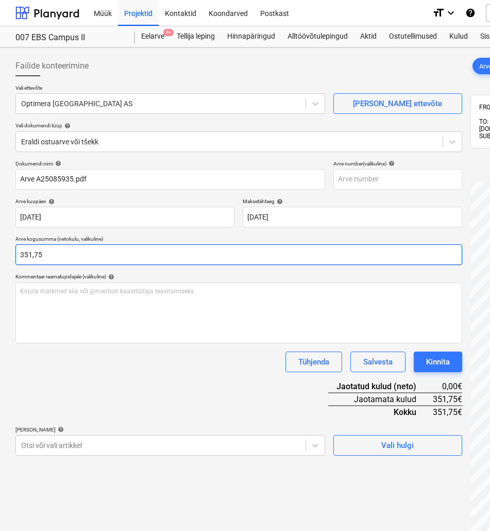
type input "351,75"
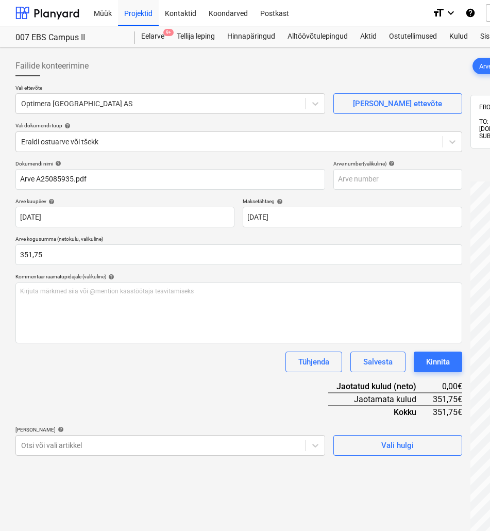
click at [85, 373] on div "Dokumendi nimi help Arve A25085935.pdf Arve number (valikuline) help Arve kuupä…" at bounding box center [238, 307] width 447 height 295
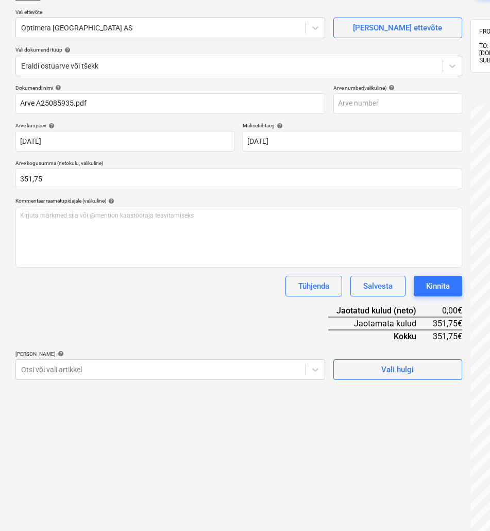
scroll to position [146, 0]
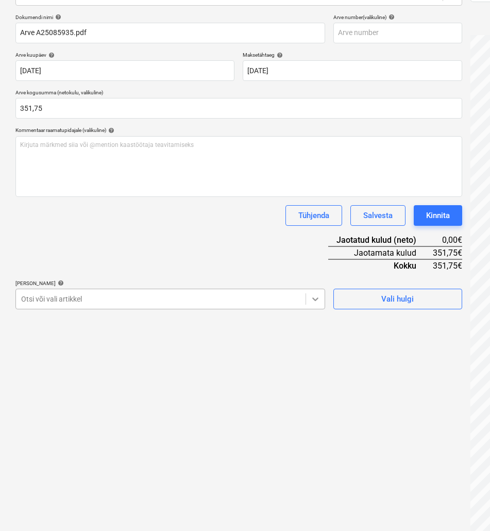
click at [312, 298] on icon at bounding box center [315, 299] width 10 height 10
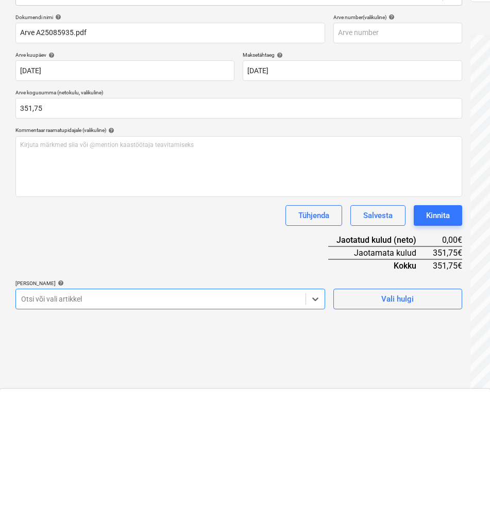
scroll to position [1144, 0]
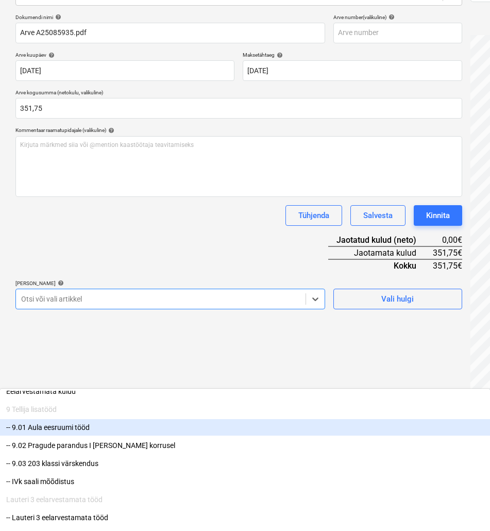
click at [95, 419] on div "-- 9.01 Aula eesruumi tööd" at bounding box center [245, 427] width 490 height 16
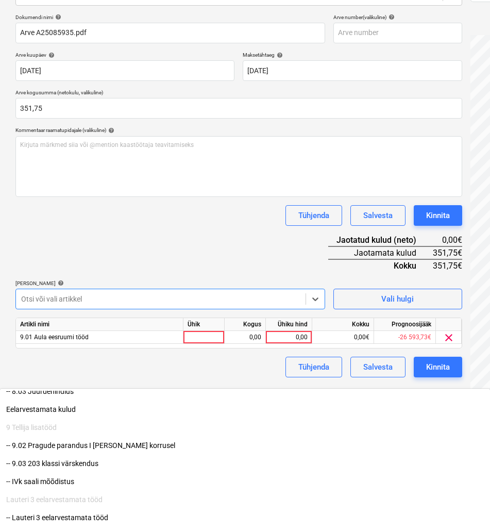
scroll to position [1126, 0]
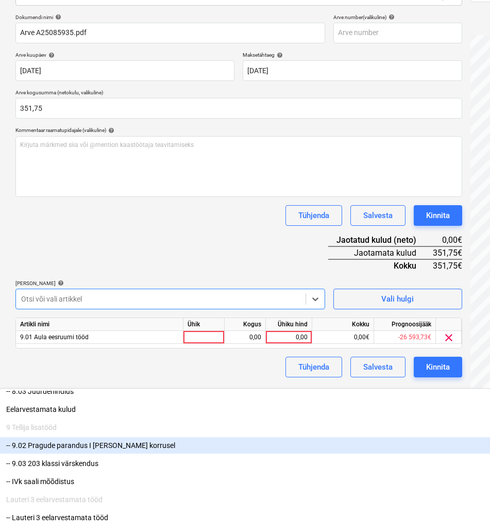
click at [400, 453] on div "Failide konteerimine Vali ettevõte Optimera [GEOGRAPHIC_DATA] AS [PERSON_NAME] …" at bounding box center [238, 223] width 455 height 636
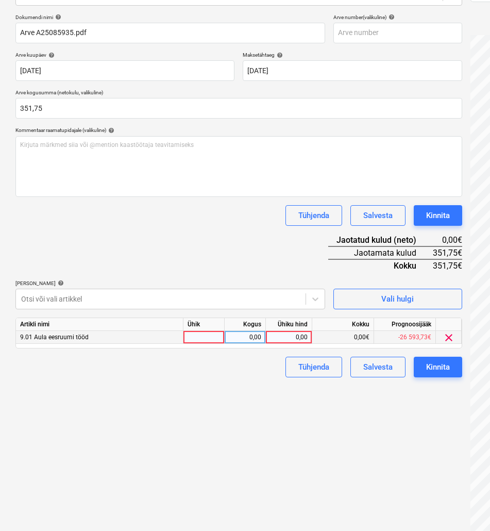
click at [289, 334] on div "0,00" at bounding box center [289, 337] width 38 height 13
type input "18,14"
click at [316, 297] on icon at bounding box center [315, 299] width 10 height 10
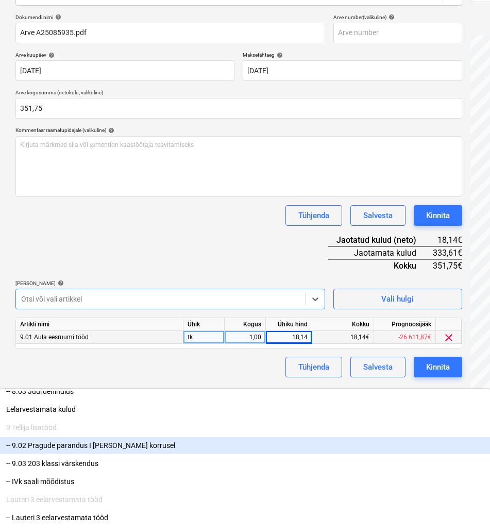
click at [183, 437] on div "-- 9.02 Pragude parandus I [PERSON_NAME] korrusel" at bounding box center [245, 445] width 490 height 16
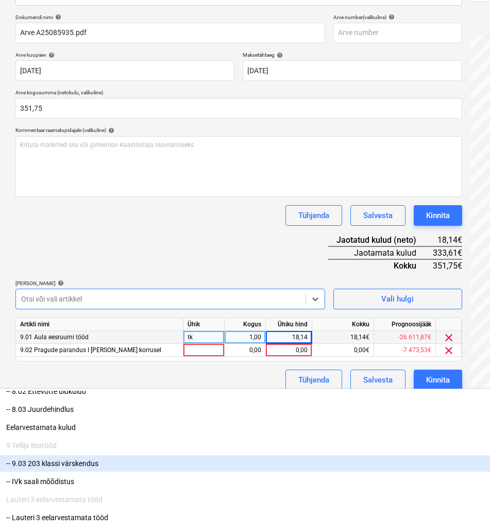
click at [161, 455] on div "-- 9.03 203 klassi värskendus" at bounding box center [245, 463] width 490 height 16
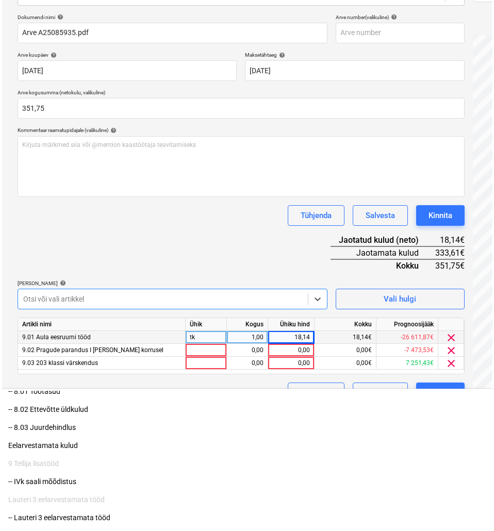
scroll to position [1090, 0]
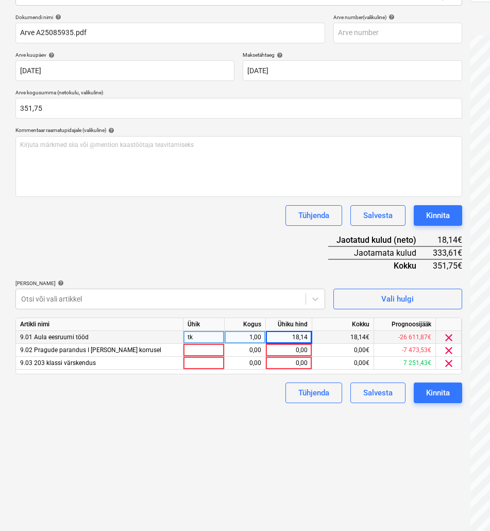
click at [432, 481] on div "Failide konteerimine Vali ettevõte Optimera [GEOGRAPHIC_DATA] AS [PERSON_NAME] …" at bounding box center [238, 223] width 455 height 636
click at [286, 351] on div "0,00" at bounding box center [289, 350] width 38 height 13
type input "65,87"
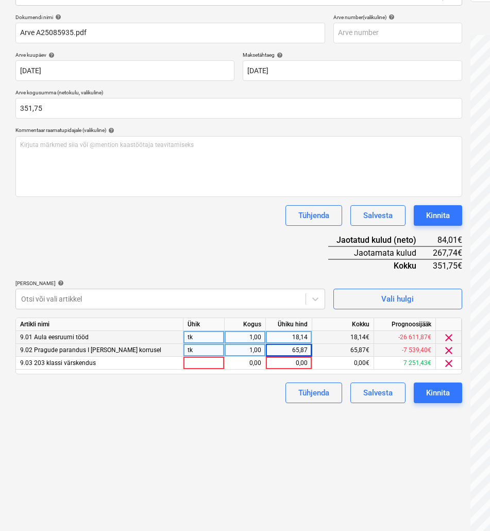
click at [275, 335] on div "18,14" at bounding box center [289, 337] width 38 height 13
type input "27,73"
click at [283, 360] on div "0,00" at bounding box center [289, 363] width 38 height 13
type input "133,59"
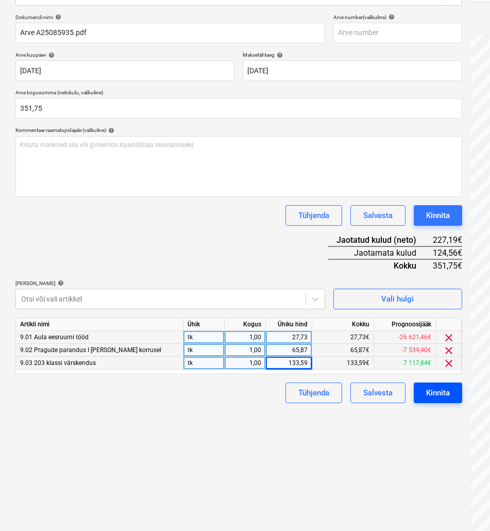
click at [442, 393] on div "Kinnita" at bounding box center [438, 392] width 24 height 13
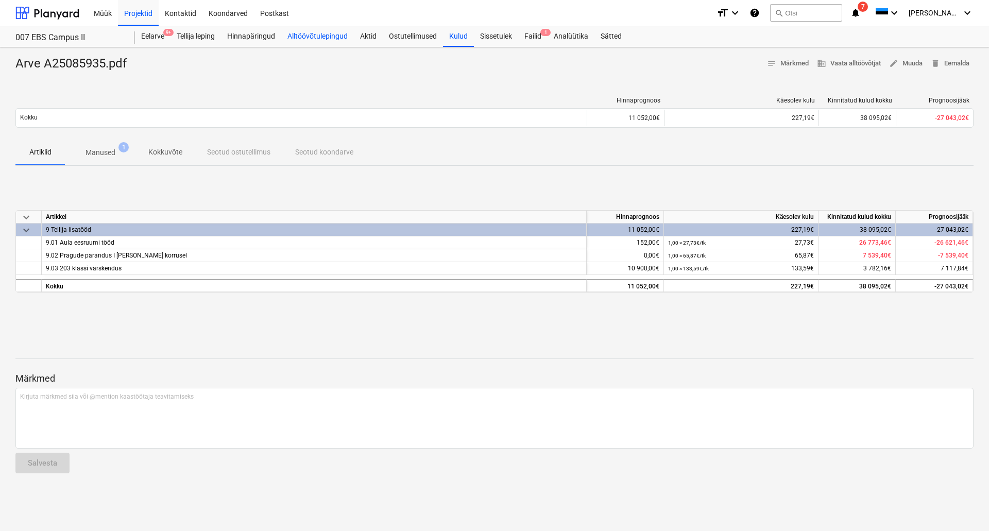
click at [301, 37] on div "Alltöövõtulepingud" at bounding box center [317, 36] width 73 height 21
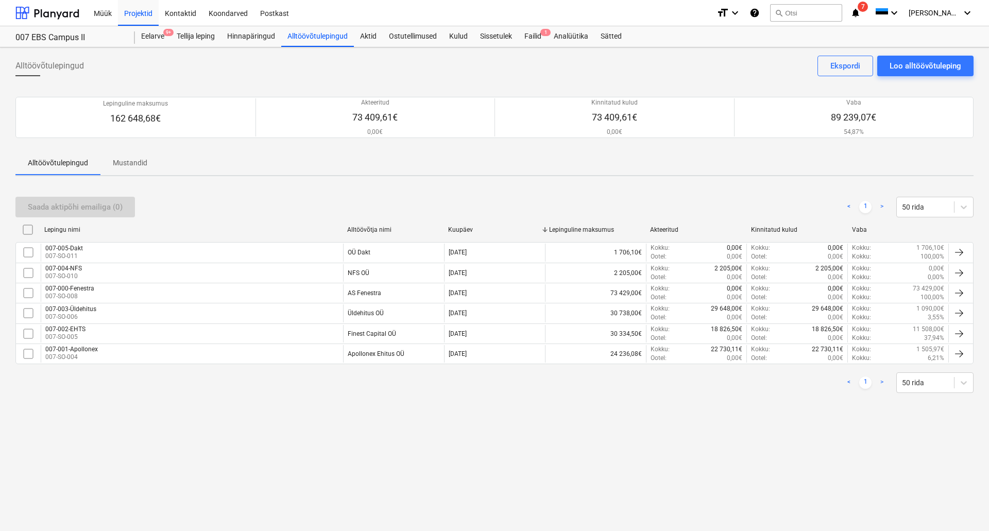
click at [803, 187] on div "Saada aktipõhi emailiga (0) < 1 > 50 rida Lepingu nimi Alltöövõtja nimi Kuupäev…" at bounding box center [494, 294] width 958 height 221
click at [539, 35] on div "Failid 1" at bounding box center [532, 36] width 29 height 21
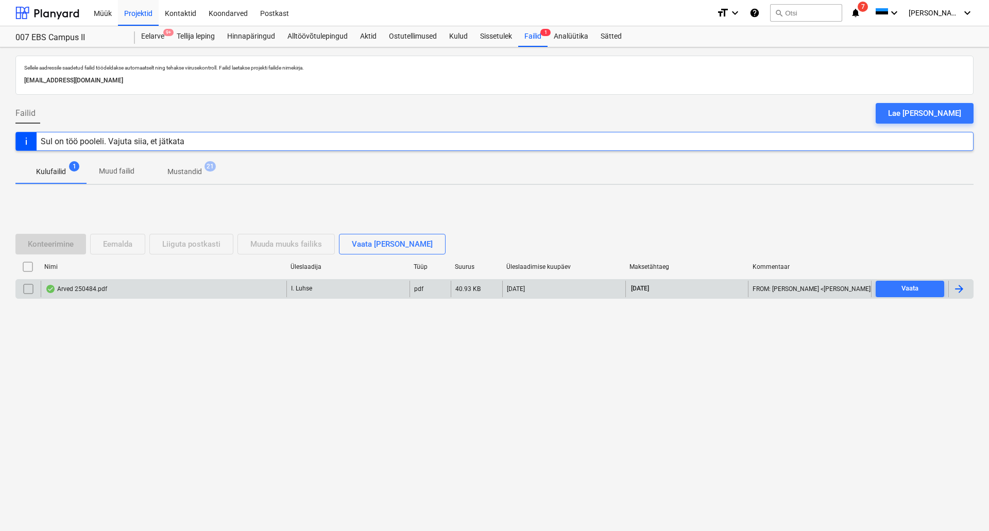
click at [76, 292] on div "Arved 250484.pdf" at bounding box center [76, 289] width 62 height 8
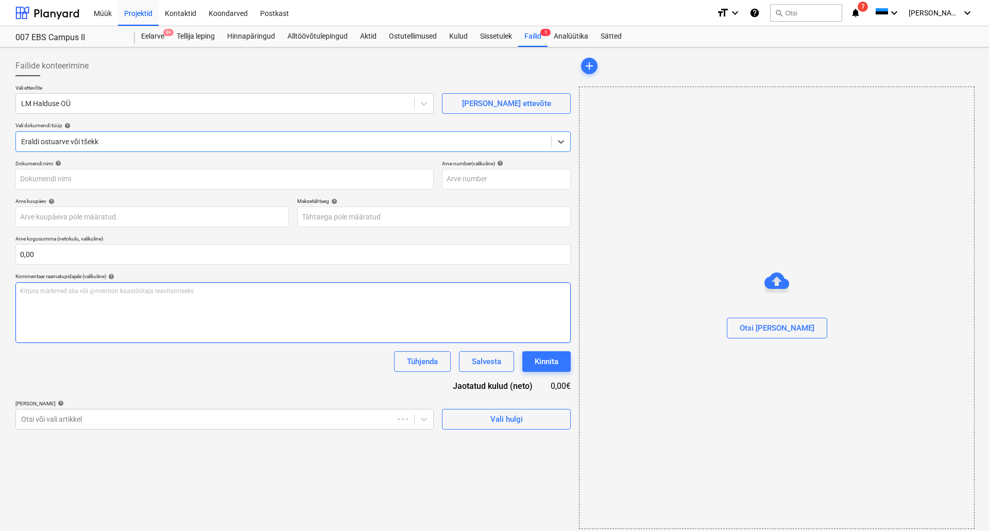
type input "250484"
type input "[DATE]"
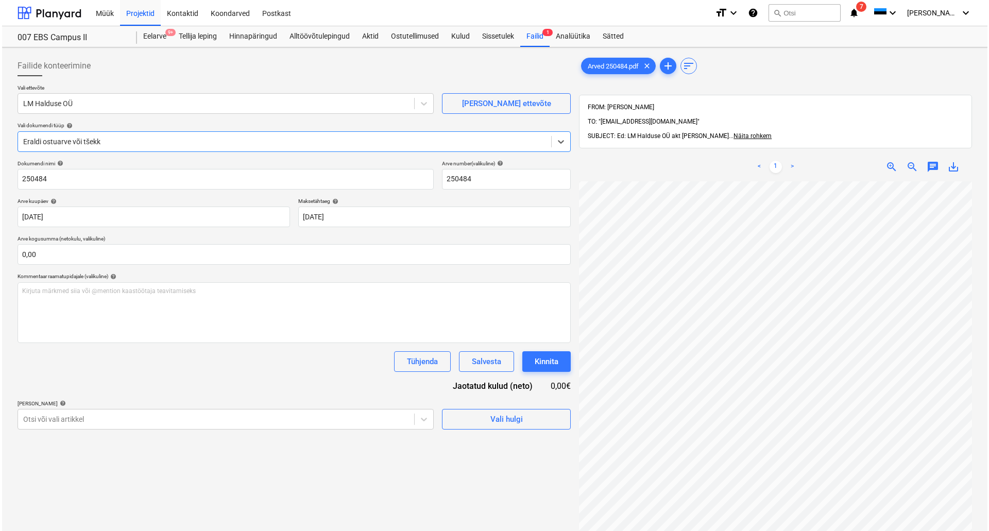
scroll to position [0, 73]
click at [150, 30] on div "Eelarve 9+" at bounding box center [153, 36] width 36 height 21
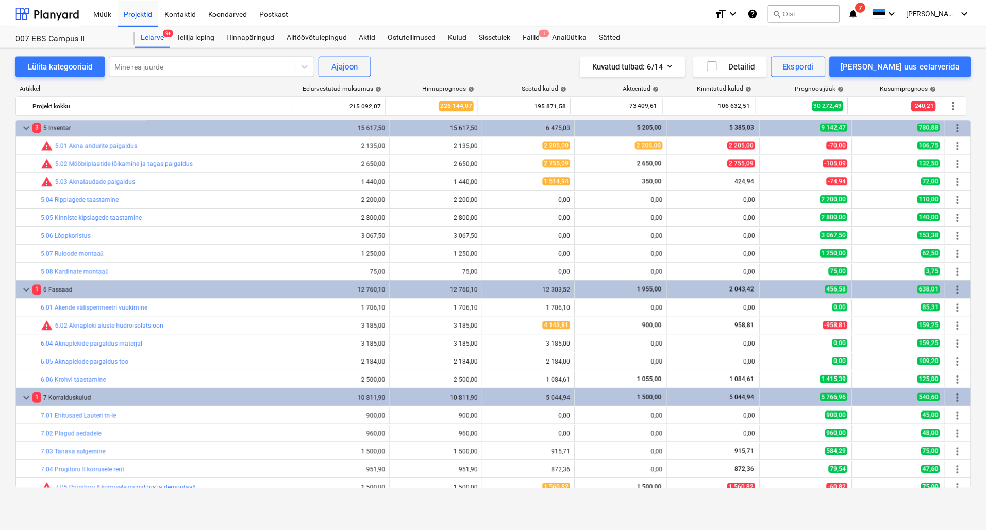
scroll to position [564, 0]
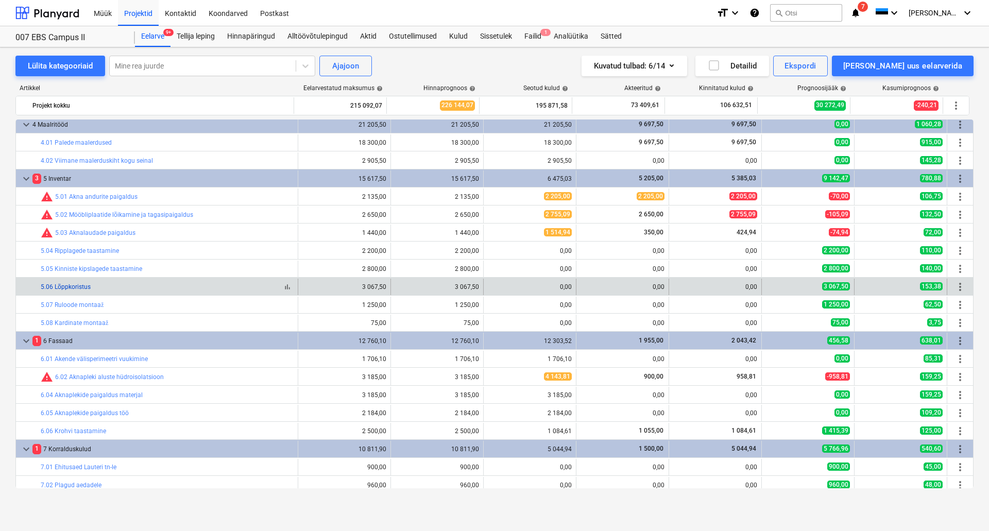
click at [45, 285] on link "5.06 Lõppkoristus" at bounding box center [66, 286] width 50 height 7
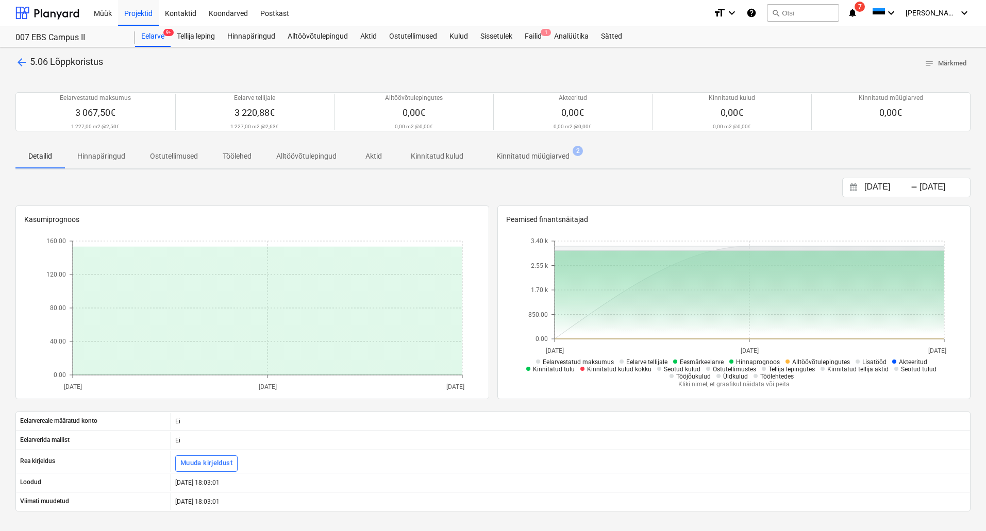
click at [120, 153] on p "Hinnapäringud" at bounding box center [101, 156] width 48 height 11
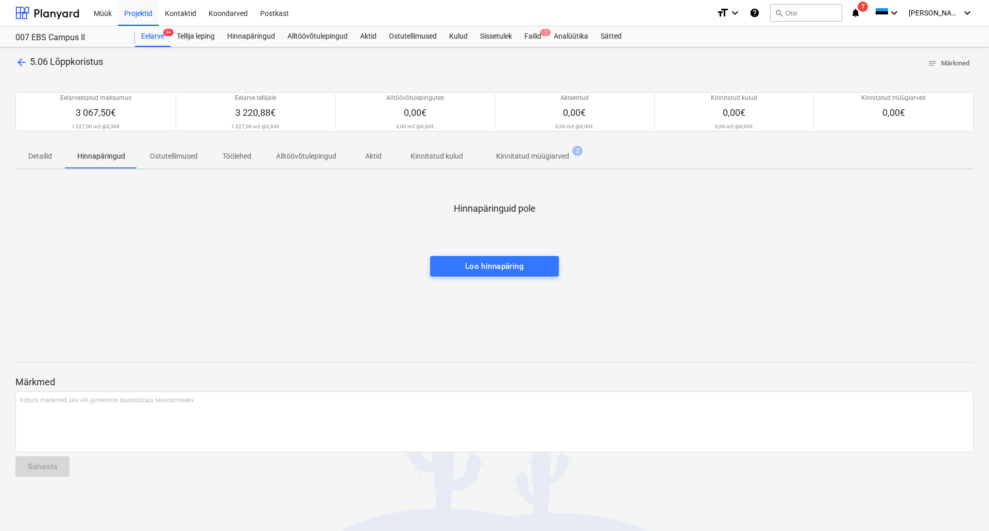
click at [164, 153] on p "Ostutellimused" at bounding box center [174, 156] width 48 height 11
click at [252, 155] on span "Töölehed" at bounding box center [237, 156] width 54 height 17
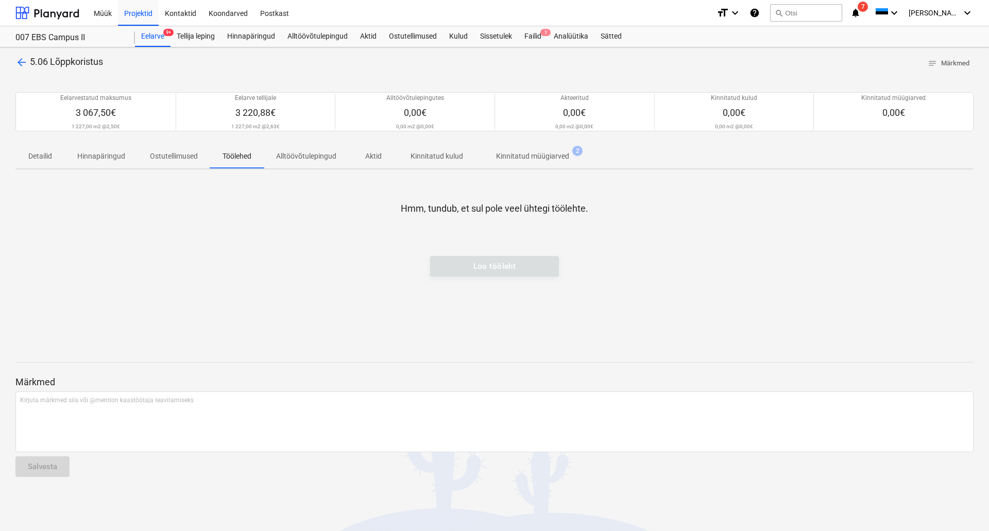
click at [297, 155] on p "Alltöövõtulepingud" at bounding box center [306, 156] width 60 height 11
click at [375, 150] on span "Aktid" at bounding box center [373, 156] width 49 height 17
click at [431, 149] on span "Kinnitatud kulud" at bounding box center [436, 156] width 77 height 17
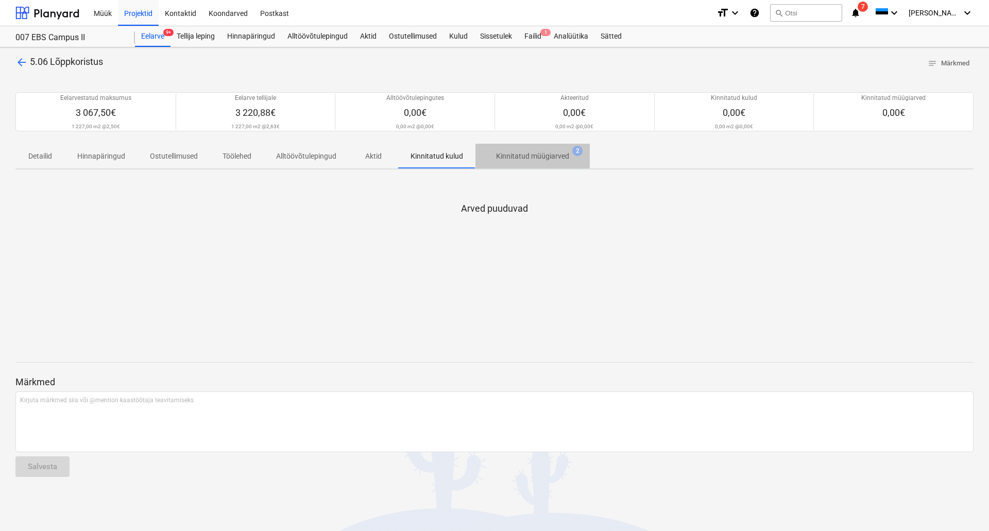
click at [502, 153] on p "Kinnitatud müügiarved" at bounding box center [532, 156] width 73 height 11
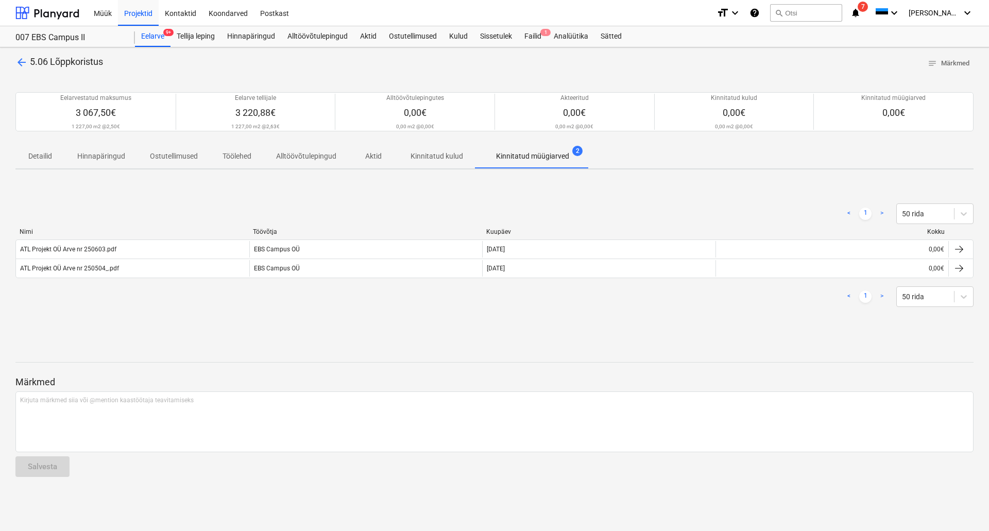
click at [26, 65] on span "arrow_back" at bounding box center [21, 62] width 12 height 12
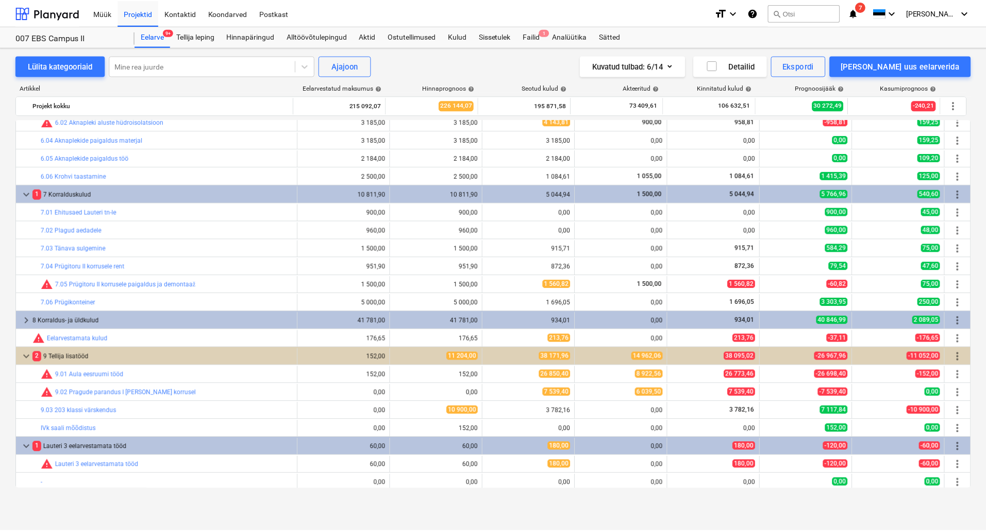
scroll to position [821, 0]
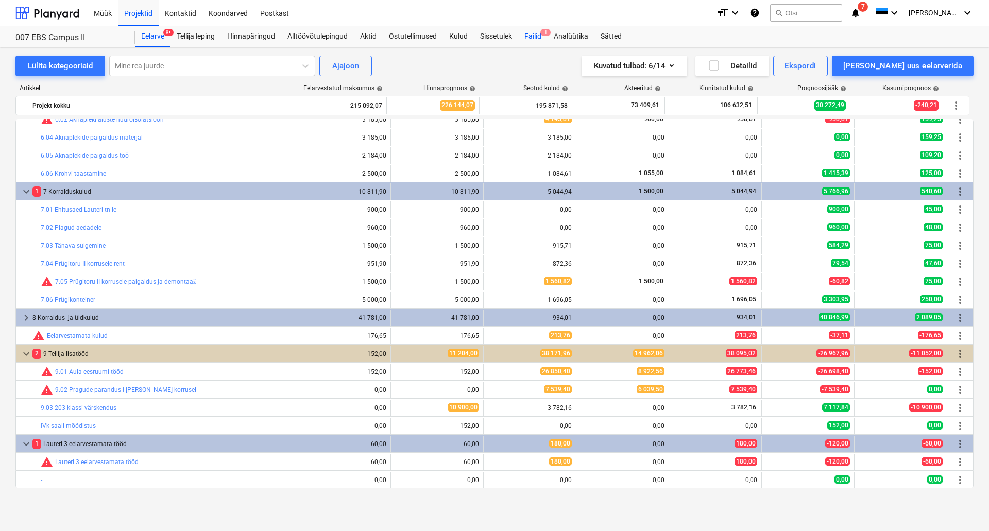
click at [526, 36] on div "Failid 1" at bounding box center [532, 36] width 29 height 21
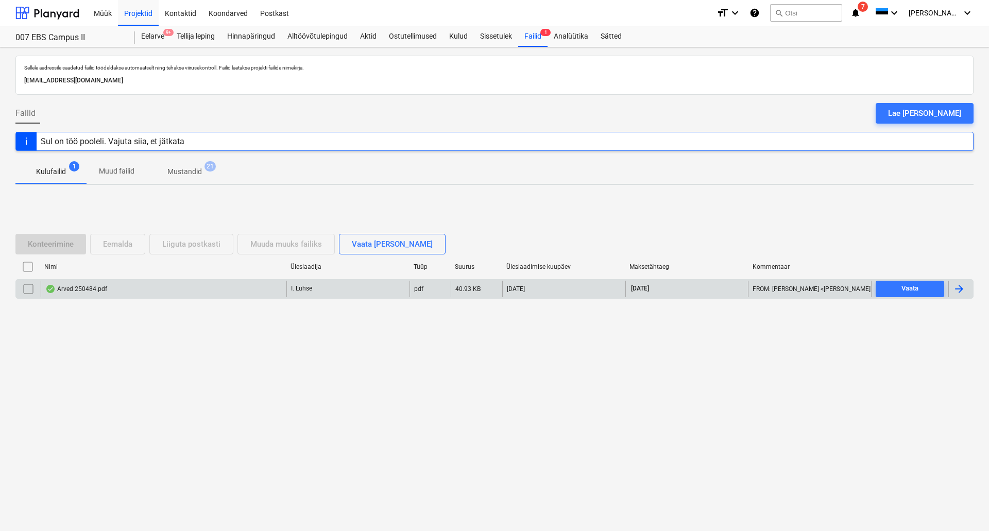
click at [163, 294] on div "Arved 250484.pdf" at bounding box center [164, 289] width 246 height 16
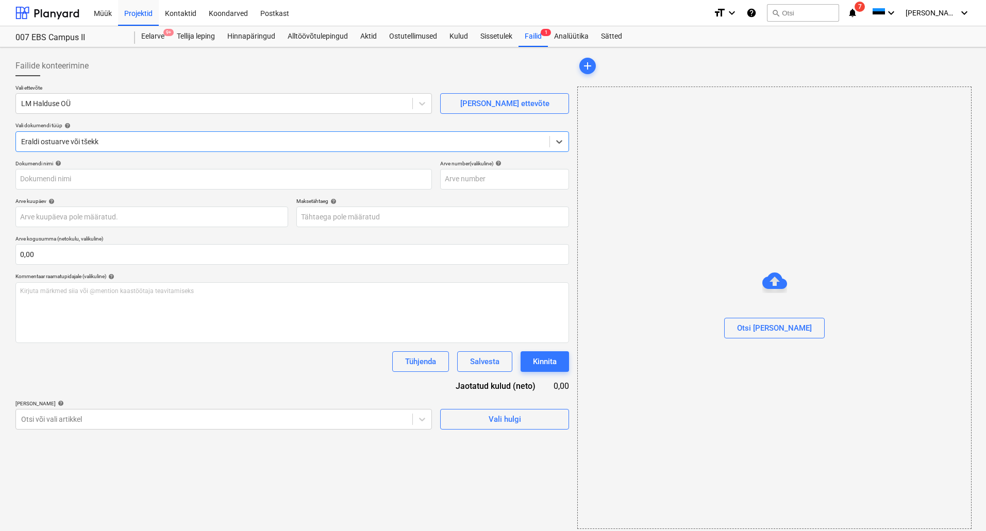
type input "250484"
type input "[DATE]"
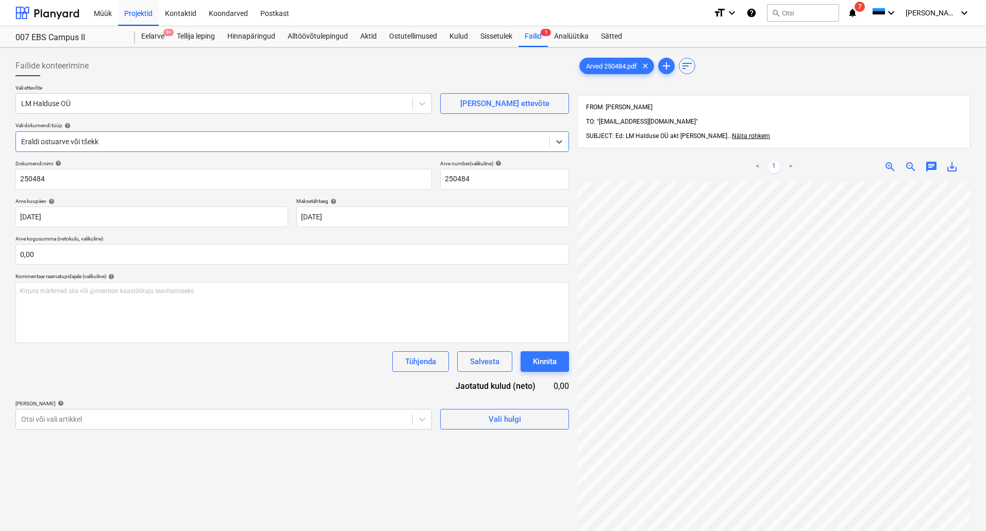
click at [346, 149] on div "Eraldi ostuarve või tšekk" at bounding box center [282, 141] width 533 height 14
click at [304, 103] on div at bounding box center [214, 103] width 386 height 10
click at [425, 102] on icon at bounding box center [422, 103] width 10 height 10
click at [138, 260] on input "text" at bounding box center [291, 254] width 553 height 21
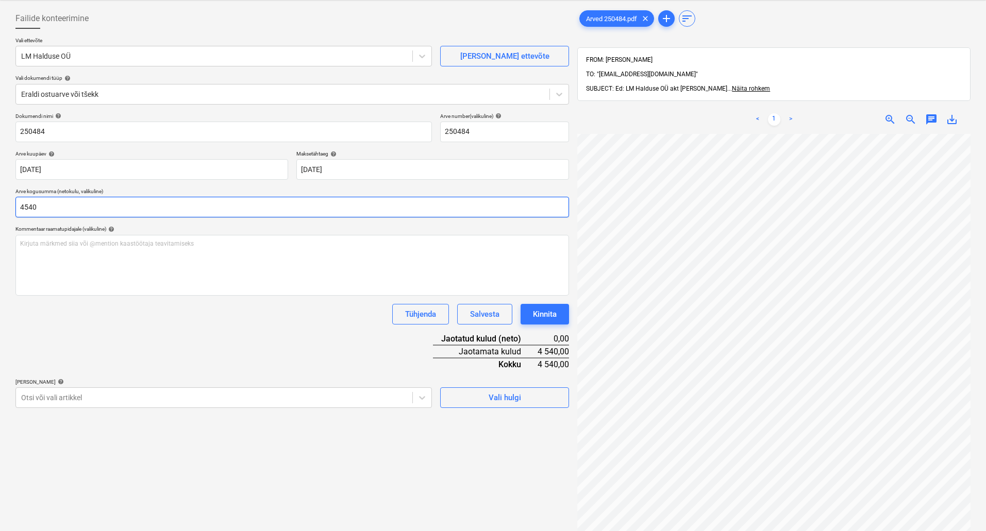
scroll to position [146, 0]
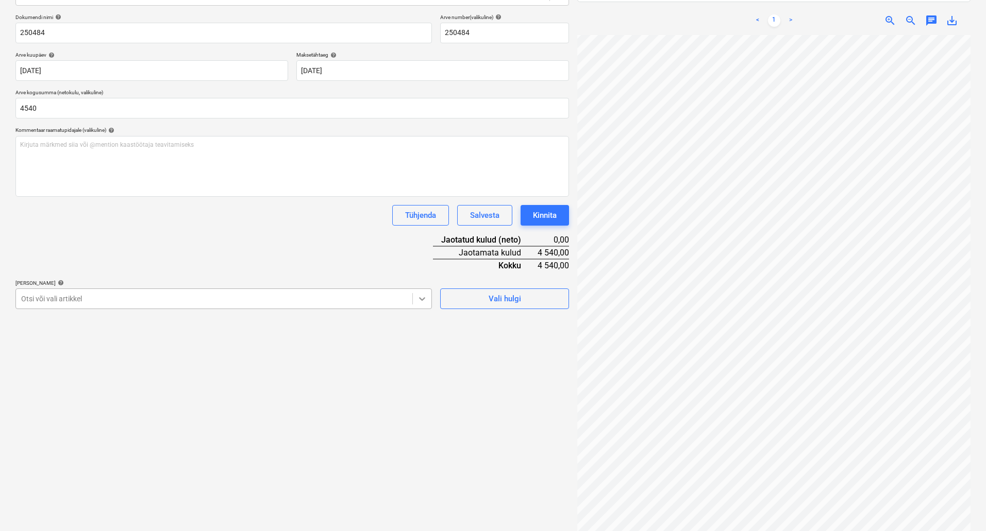
type input "4 540,00"
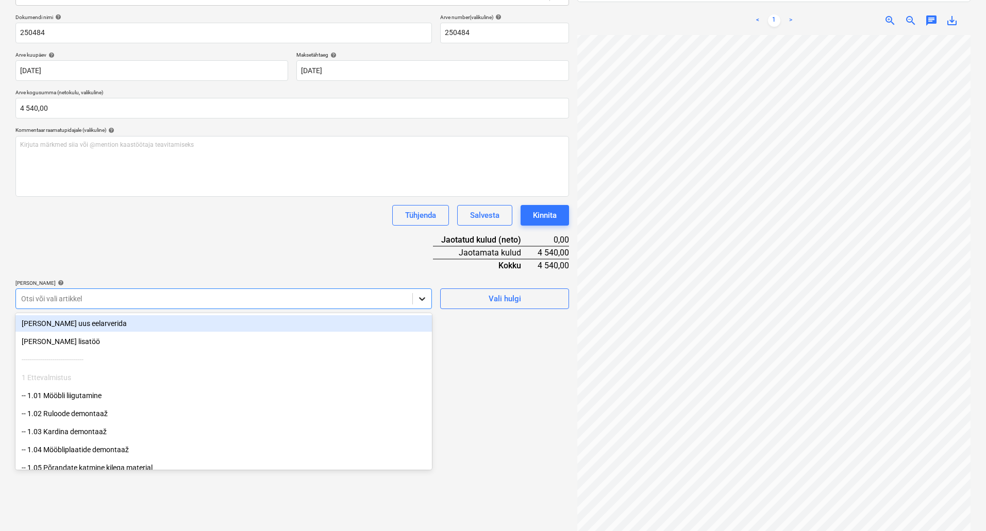
click at [414, 304] on div at bounding box center [422, 299] width 19 height 19
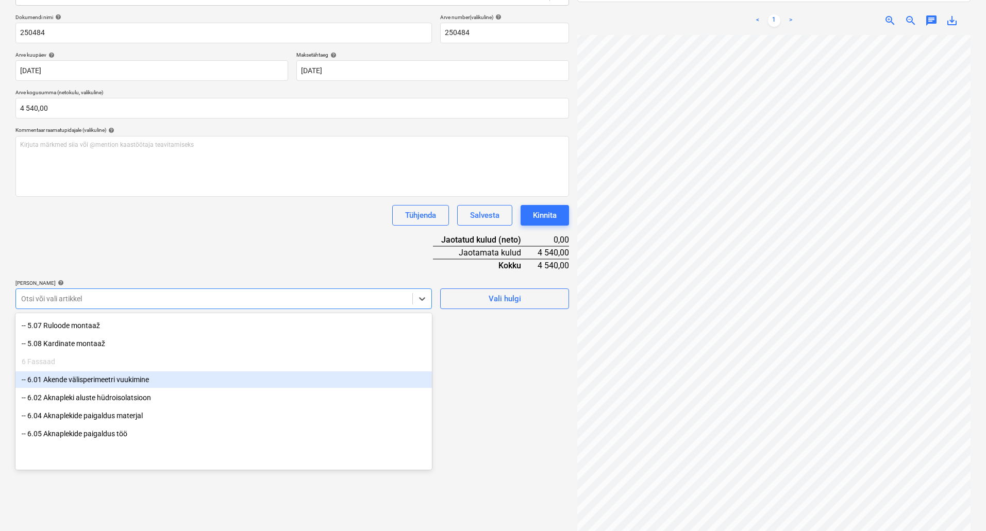
scroll to position [732, 0]
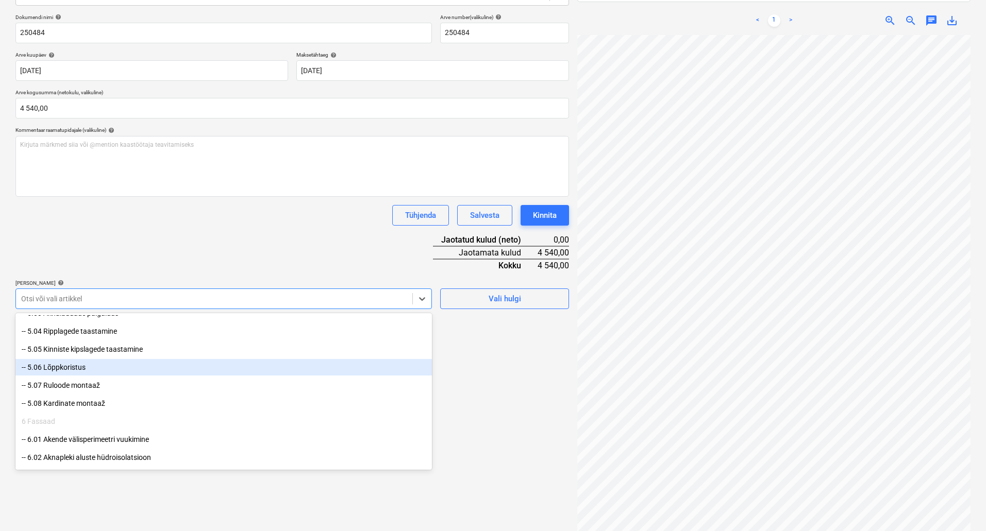
click at [119, 367] on div "-- 5.06 Lõppkoristus" at bounding box center [223, 367] width 416 height 16
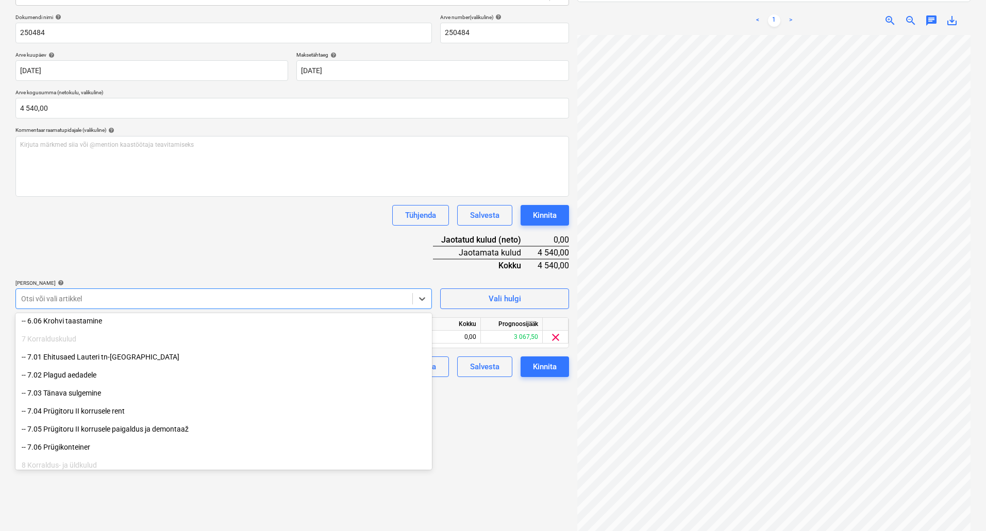
scroll to position [1126, 0]
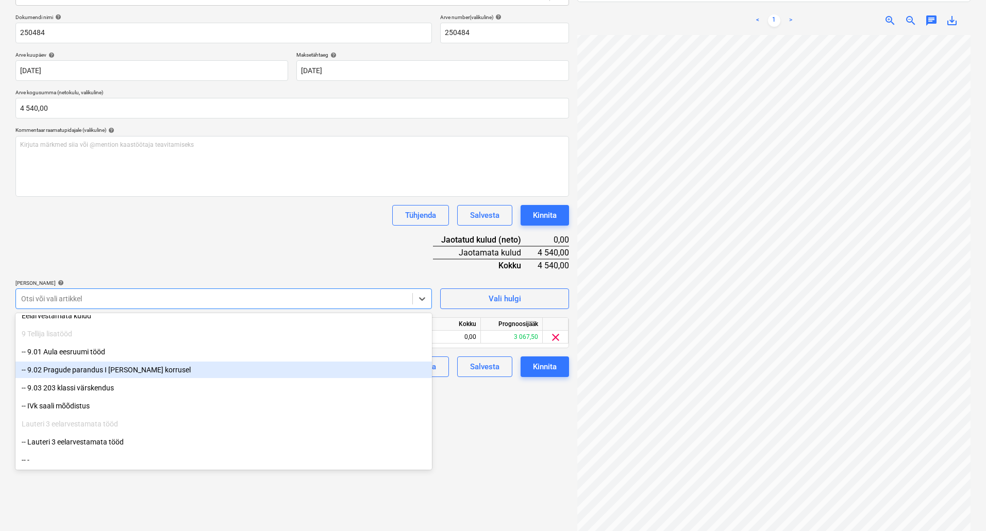
click at [140, 370] on div "-- 9.02 Pragude parandus I [PERSON_NAME] korrusel" at bounding box center [223, 370] width 416 height 16
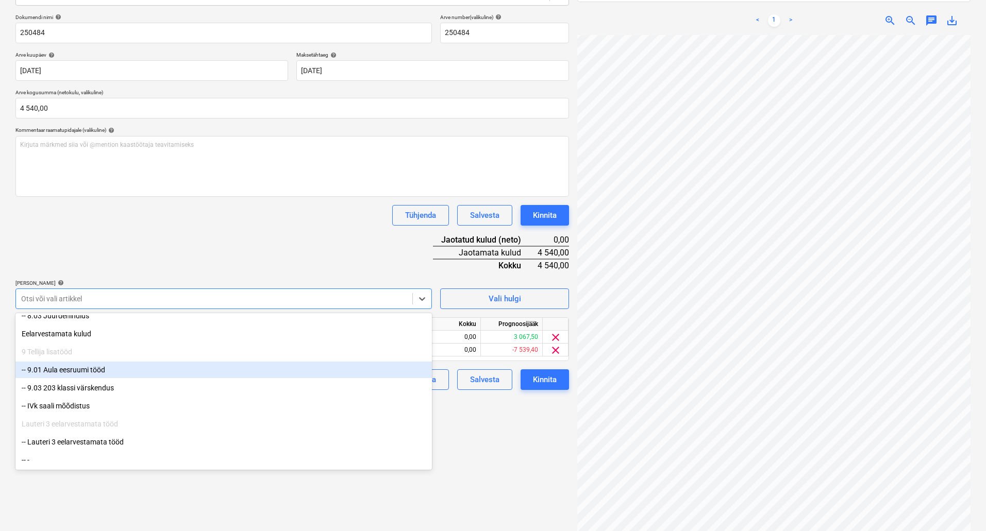
click at [121, 374] on div "-- 9.01 Aula eesruumi tööd" at bounding box center [223, 370] width 416 height 16
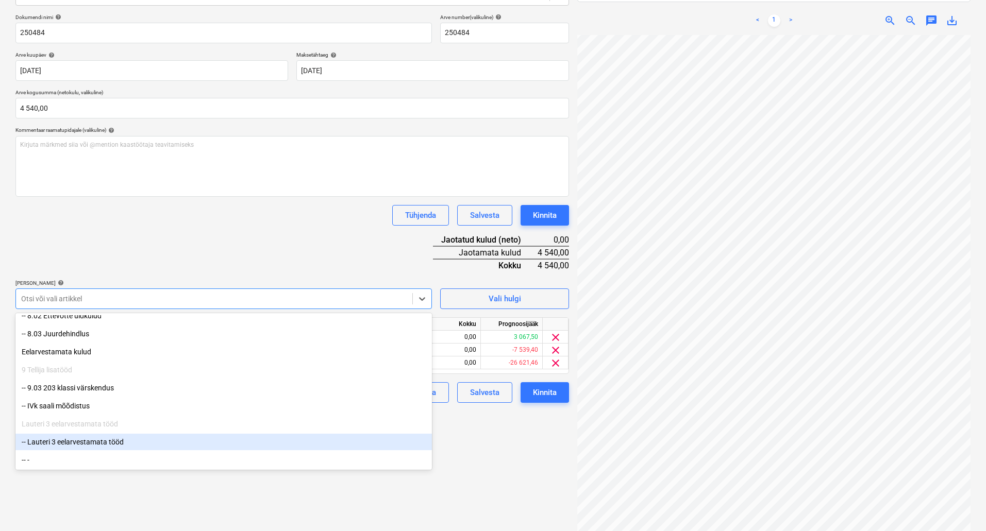
click at [491, 469] on div "Failide konteerimine Vali ettevõte LM Halduse OÜ [PERSON_NAME] uus ettevõte Val…" at bounding box center [292, 223] width 562 height 636
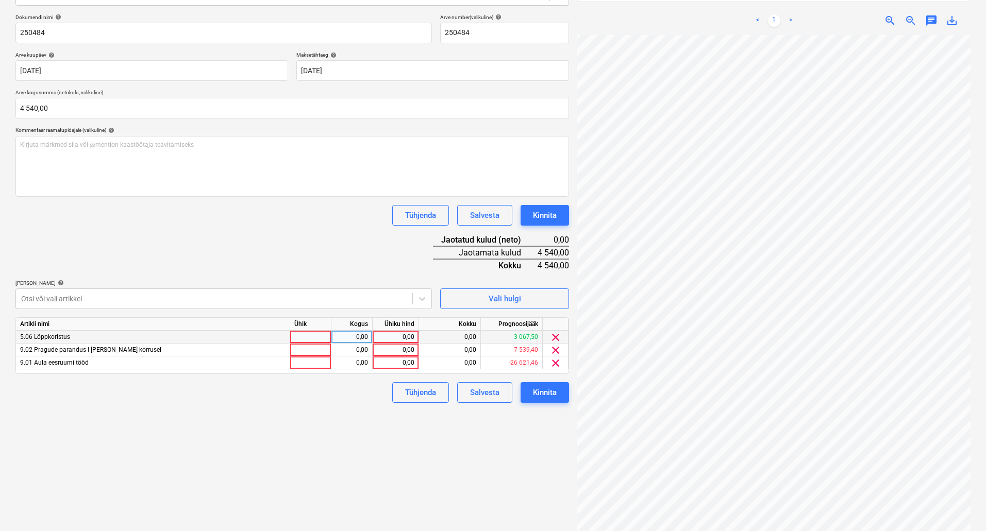
click at [391, 337] on div "0,00" at bounding box center [396, 337] width 38 height 13
type input "3600"
click at [402, 359] on div "0,00" at bounding box center [396, 363] width 38 height 13
type input "350"
click at [395, 361] on div "350,00" at bounding box center [396, 363] width 38 height 13
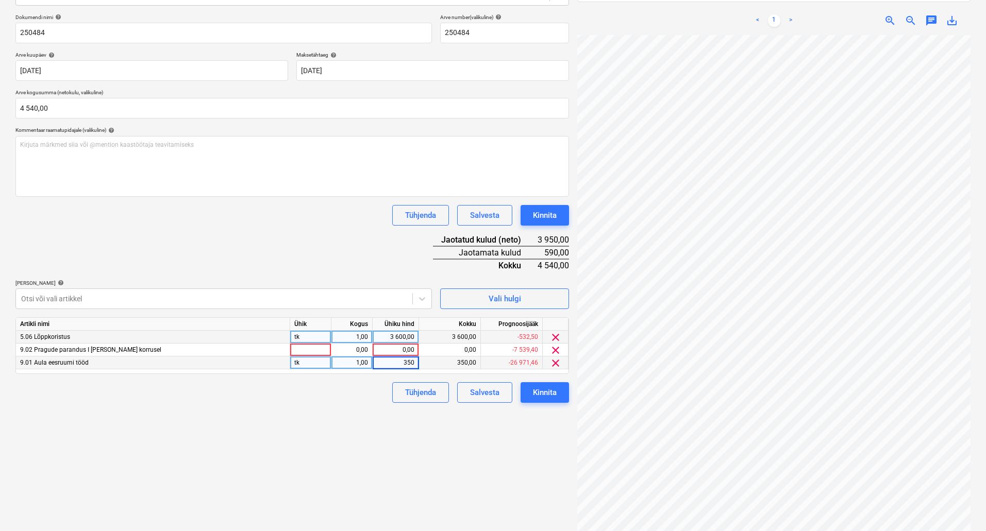
click at [402, 365] on input "350" at bounding box center [396, 363] width 46 height 12
click at [406, 364] on input "350" at bounding box center [396, 363] width 46 height 12
type input "450"
click at [388, 348] on div "0,00" at bounding box center [396, 350] width 38 height 13
type input "490"
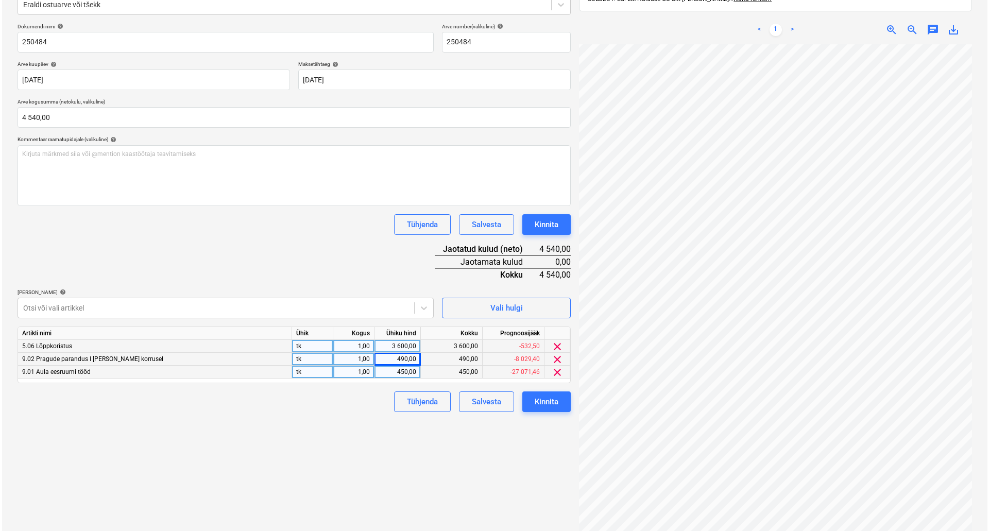
scroll to position [146, 0]
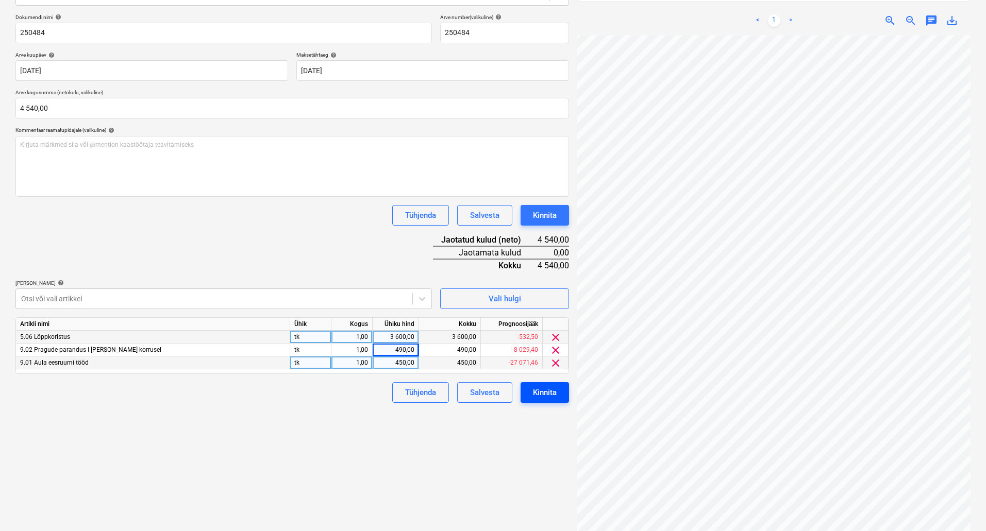
click at [538, 395] on div "Kinnita" at bounding box center [545, 392] width 24 height 13
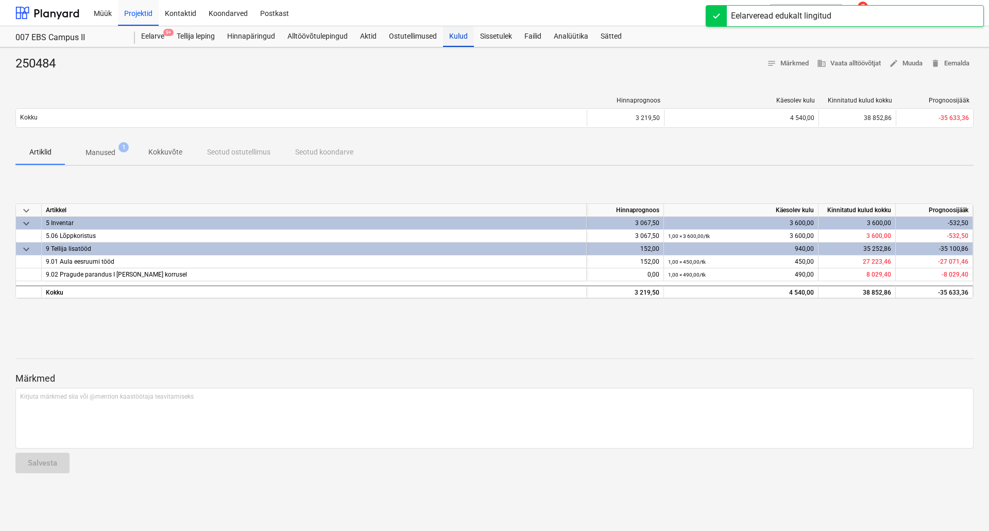
click at [455, 40] on div "Kulud" at bounding box center [458, 36] width 31 height 21
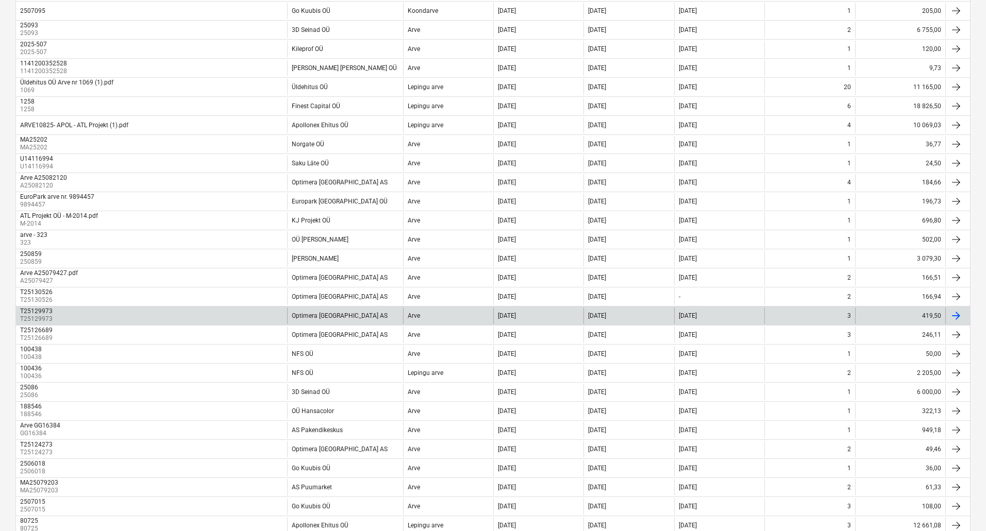
scroll to position [258, 0]
